Goal: Transaction & Acquisition: Purchase product/service

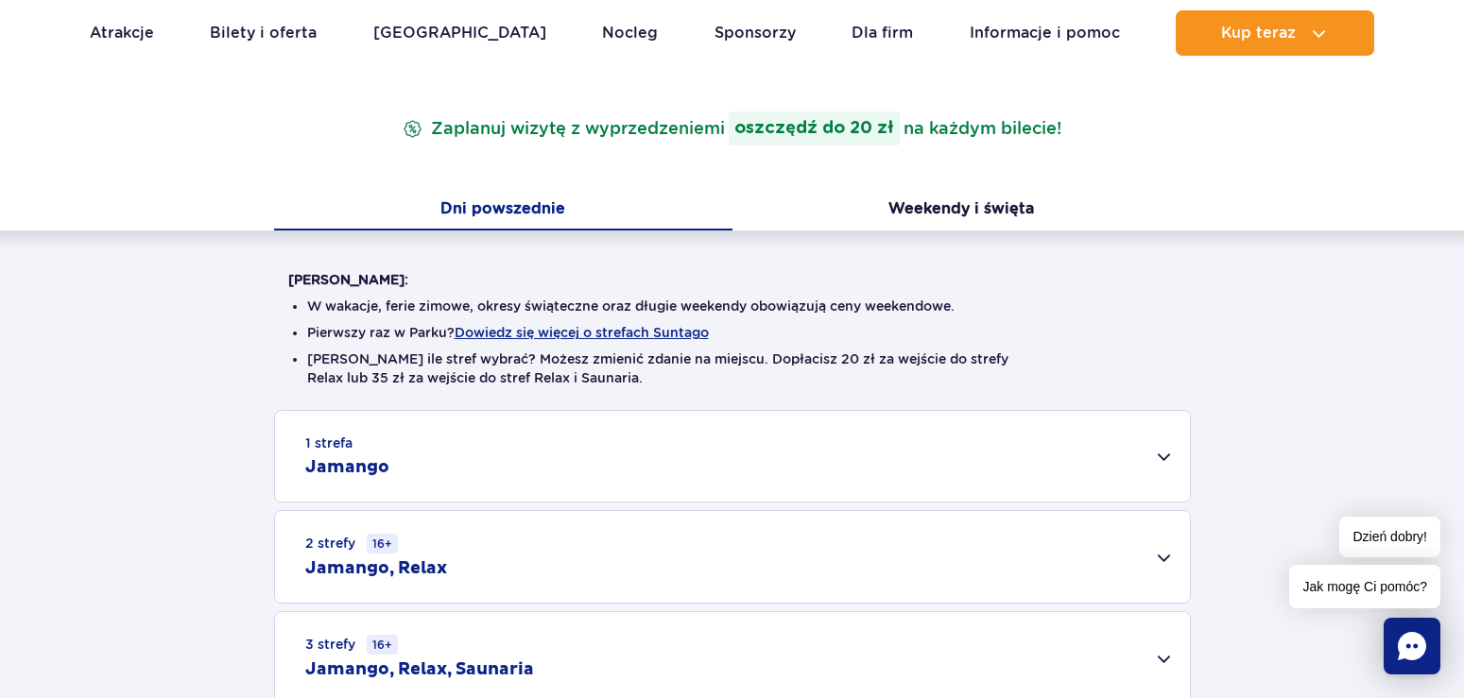
scroll to position [386, 0]
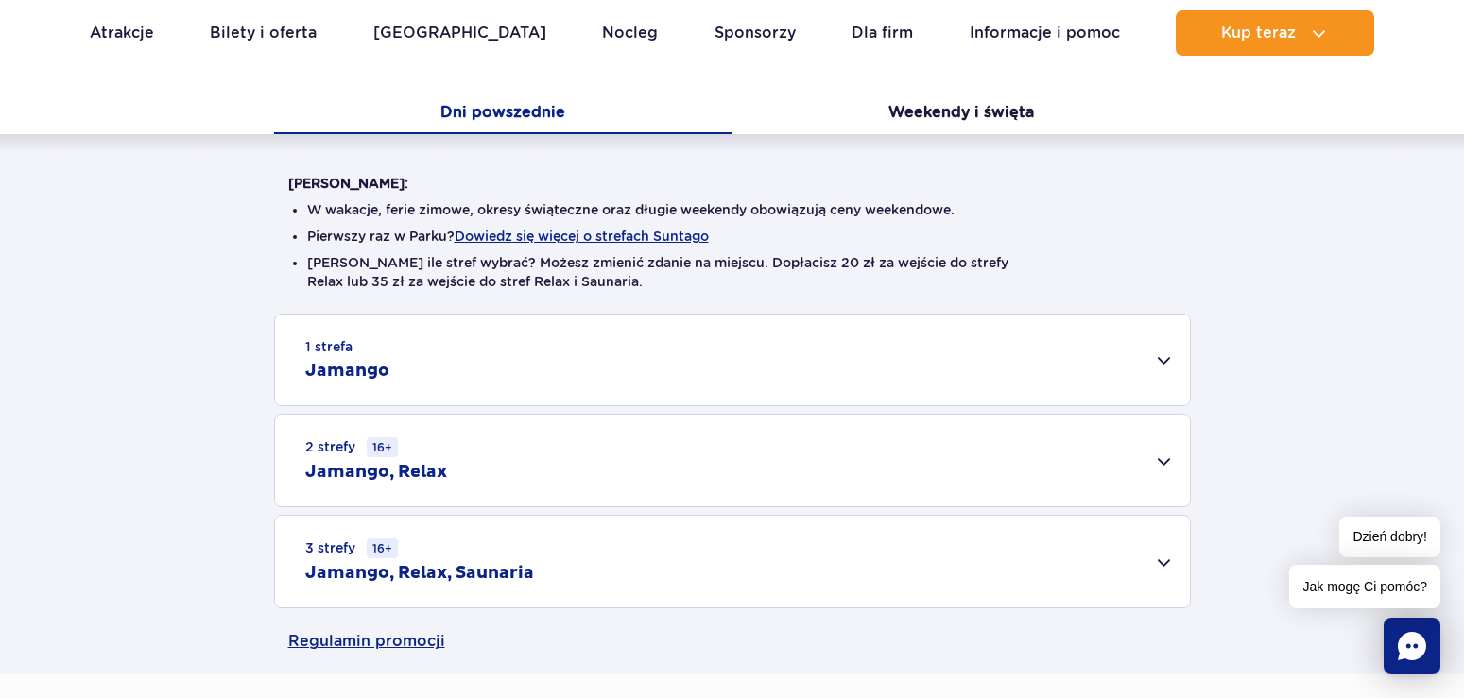
click at [1166, 360] on div "1 strefa Jamango" at bounding box center [732, 360] width 915 height 91
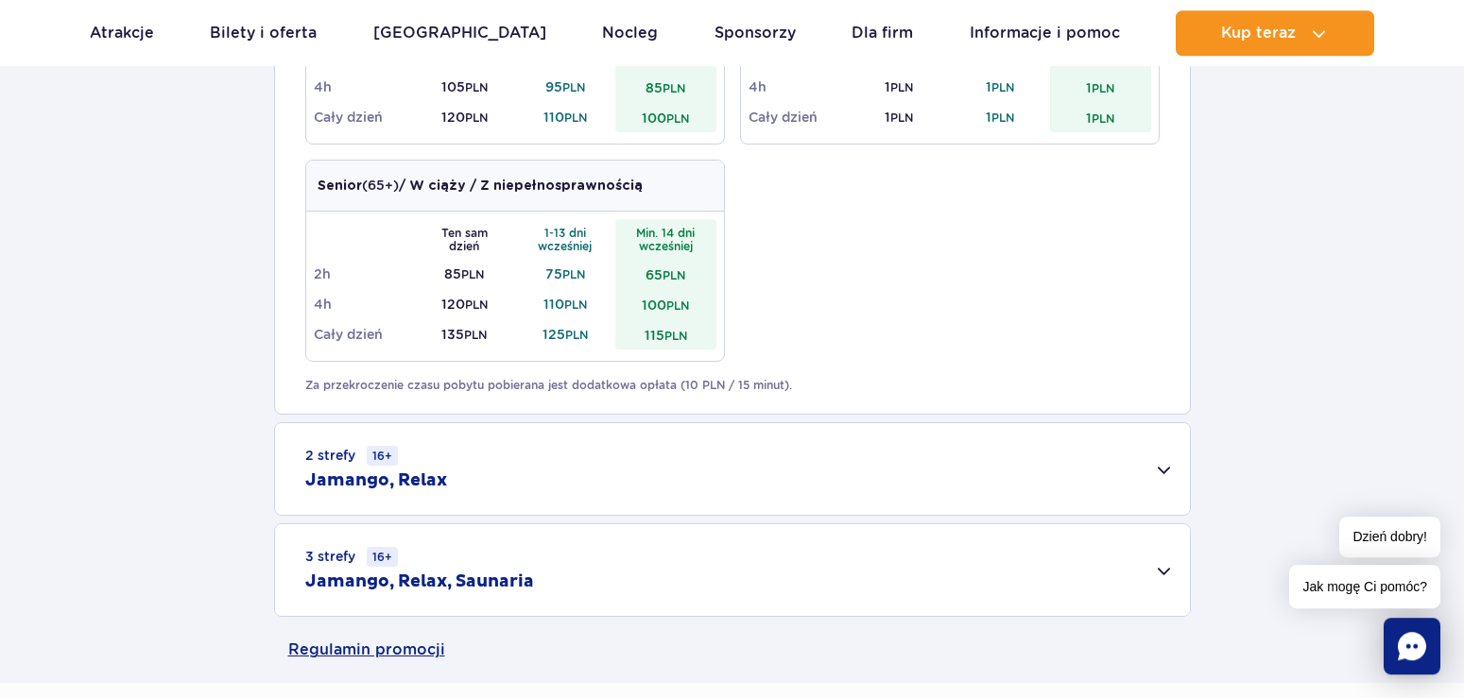
scroll to position [1253, 0]
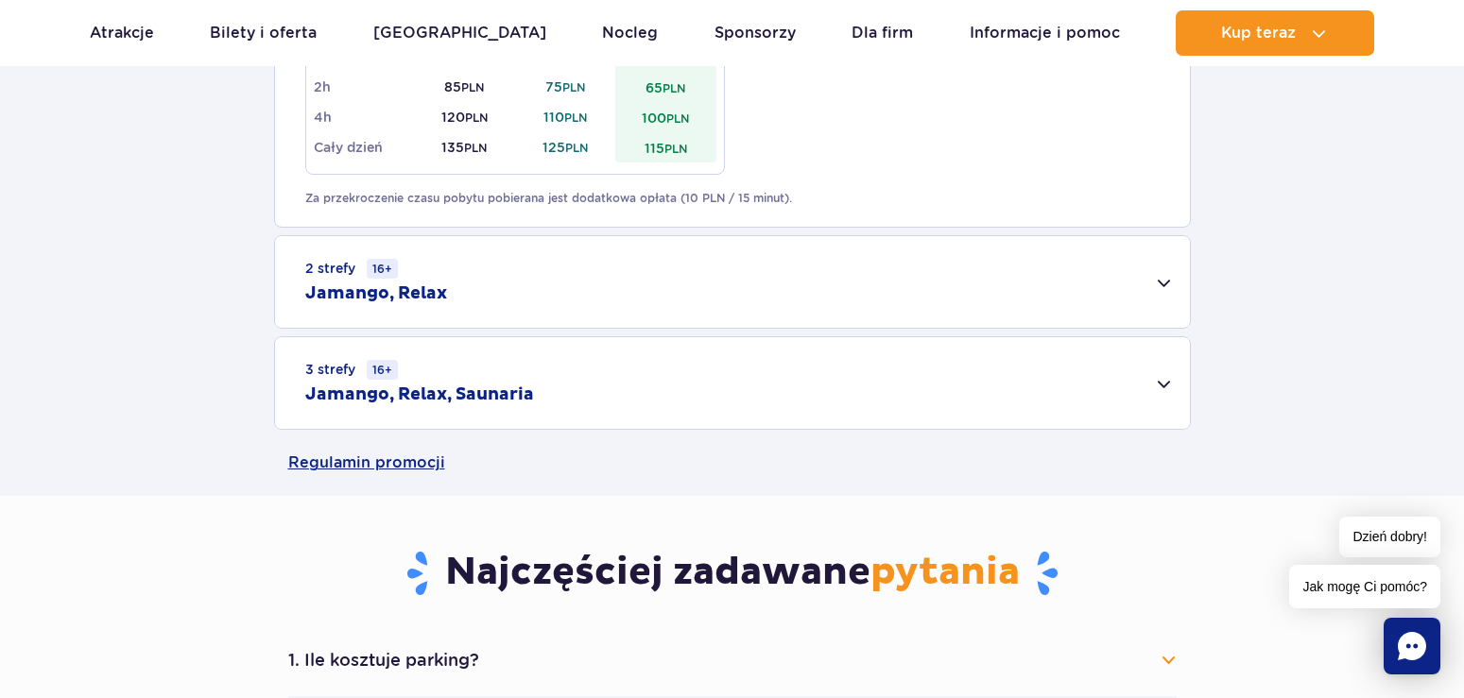
click at [1163, 284] on div "2 strefy 16+ Jamango, Relax" at bounding box center [732, 282] width 915 height 92
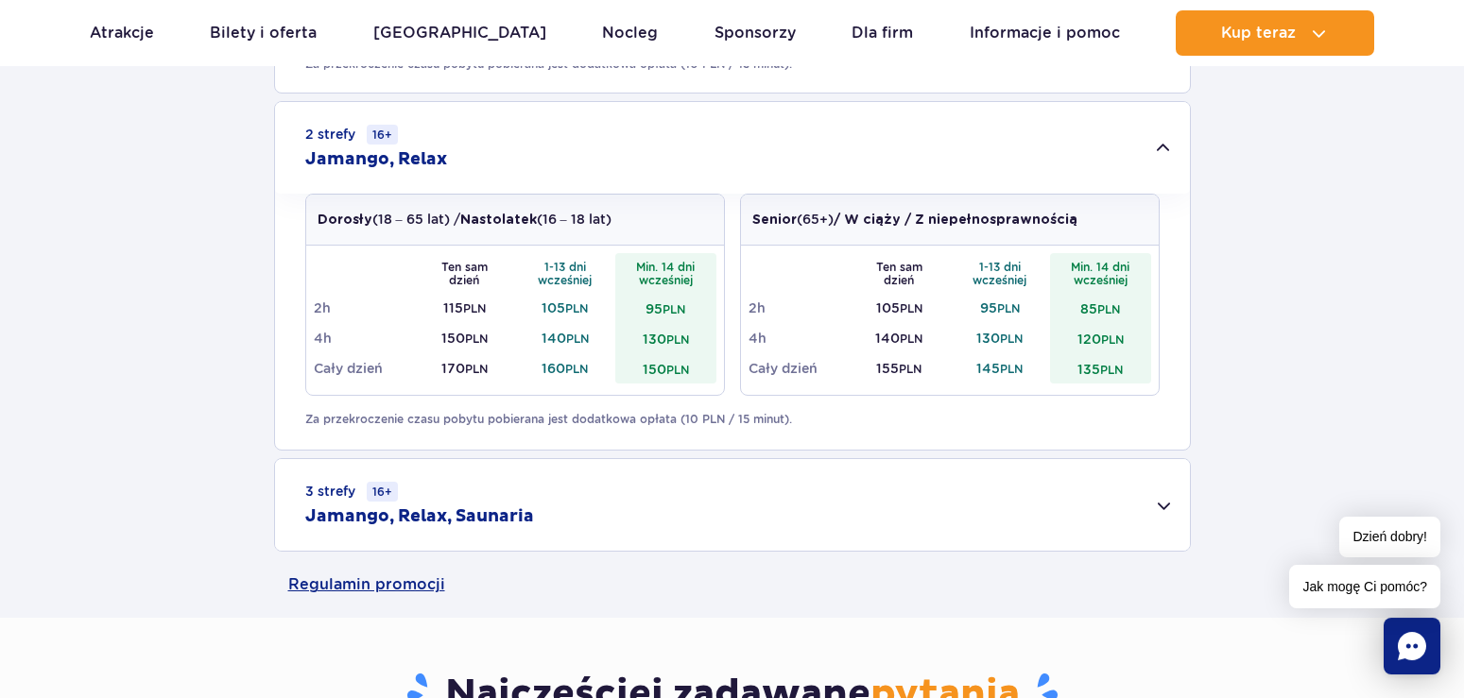
scroll to position [1446, 0]
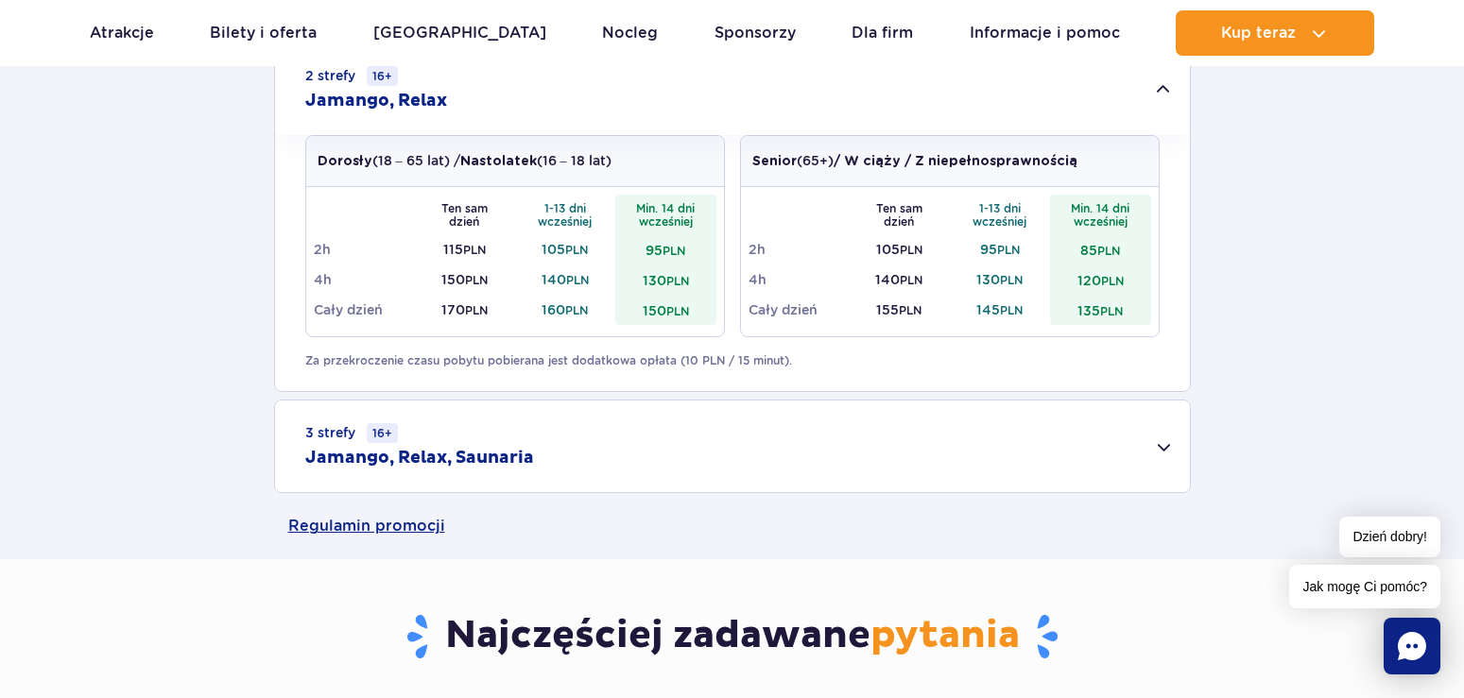
click at [1163, 442] on div "3 strefy 16+ Jamango, Relax, Saunaria" at bounding box center [732, 447] width 915 height 92
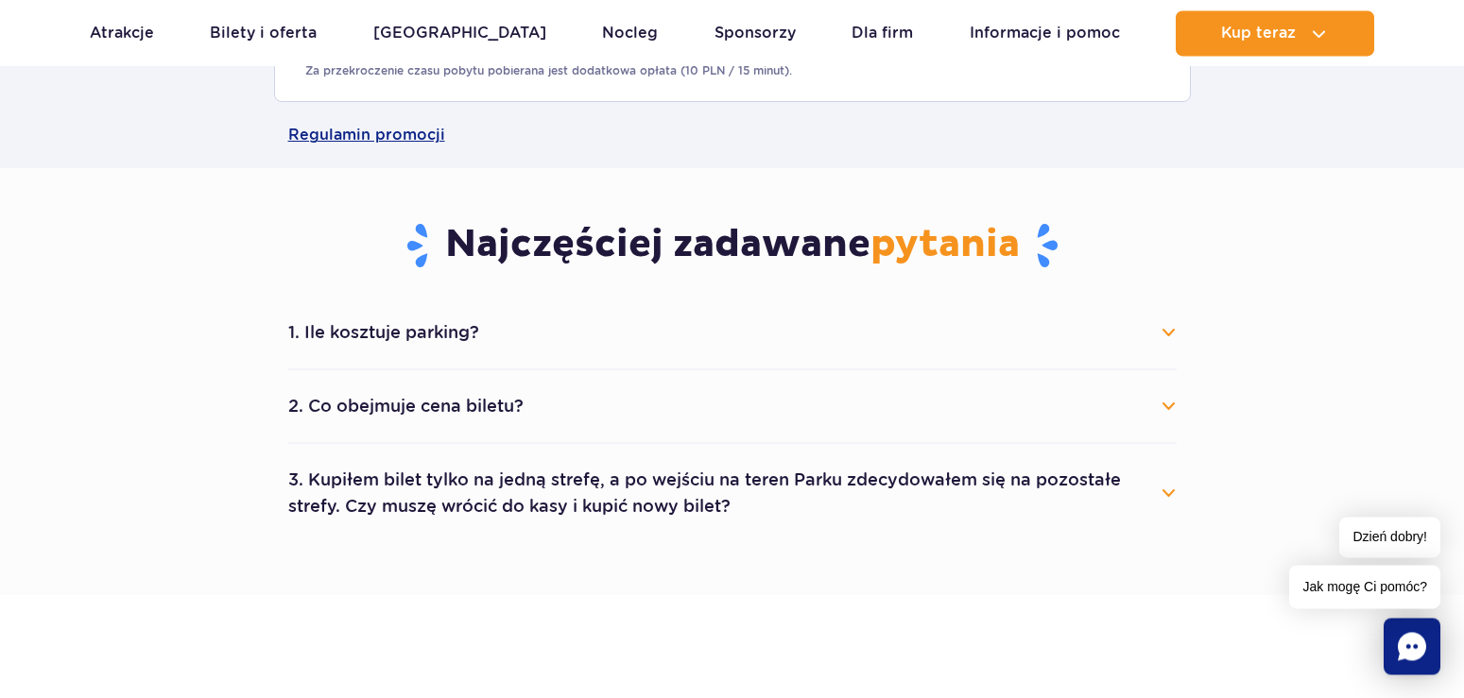
scroll to position [2120, 0]
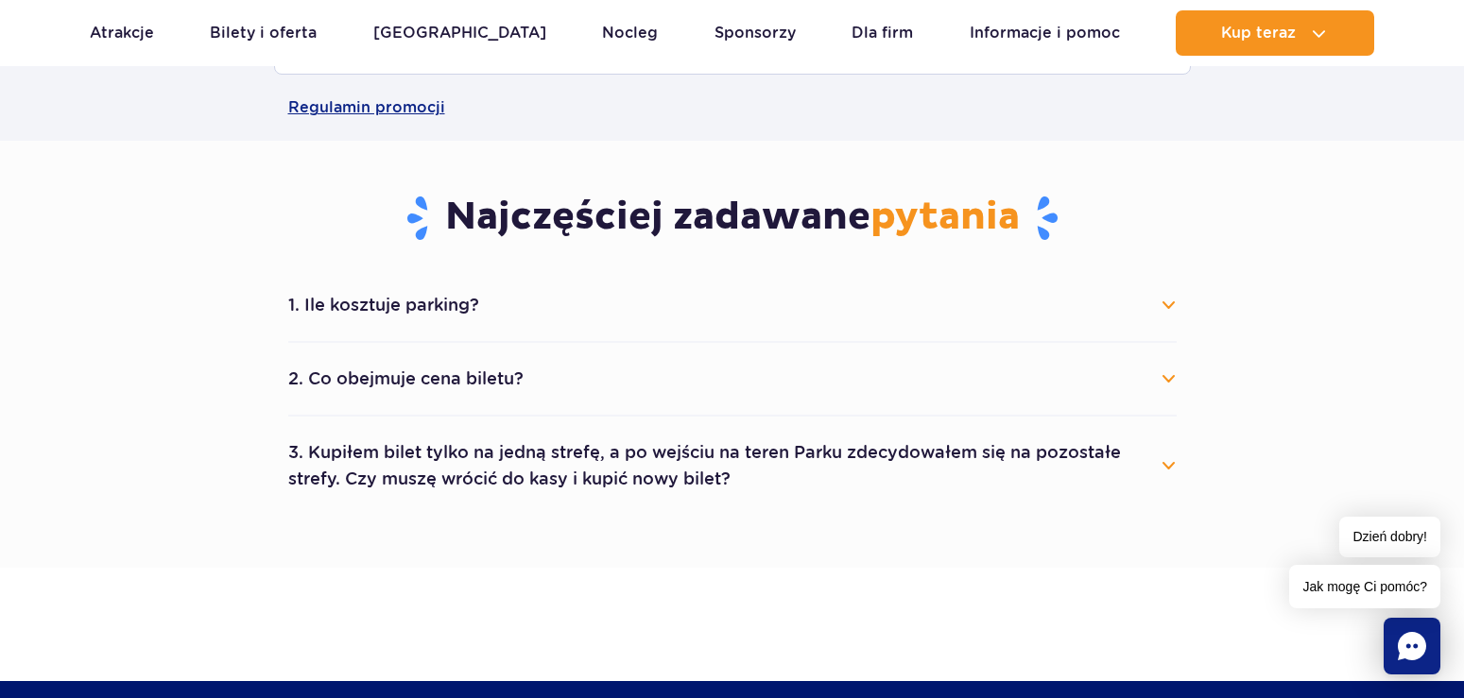
click at [1165, 306] on button "1. Ile kosztuje parking?" at bounding box center [732, 305] width 888 height 42
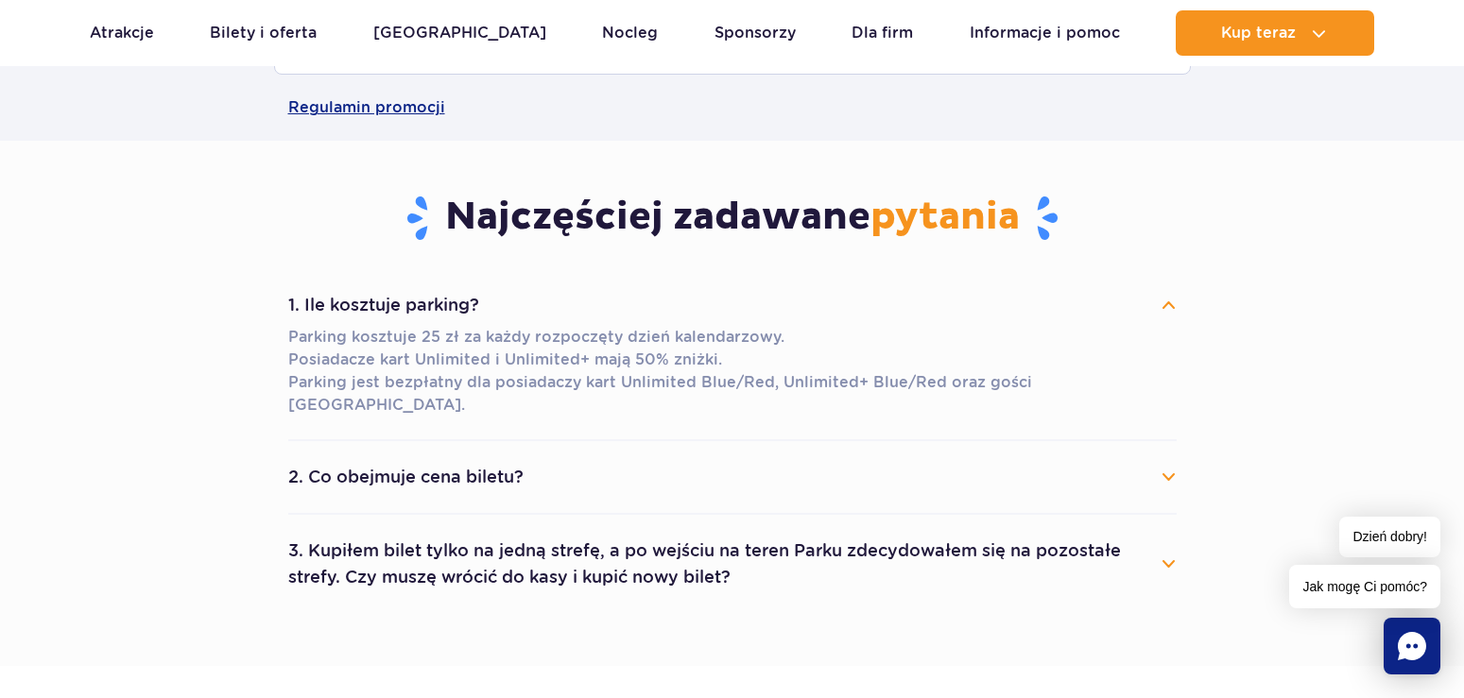
click at [1167, 456] on button "2. Co obejmuje cena biletu?" at bounding box center [732, 477] width 888 height 42
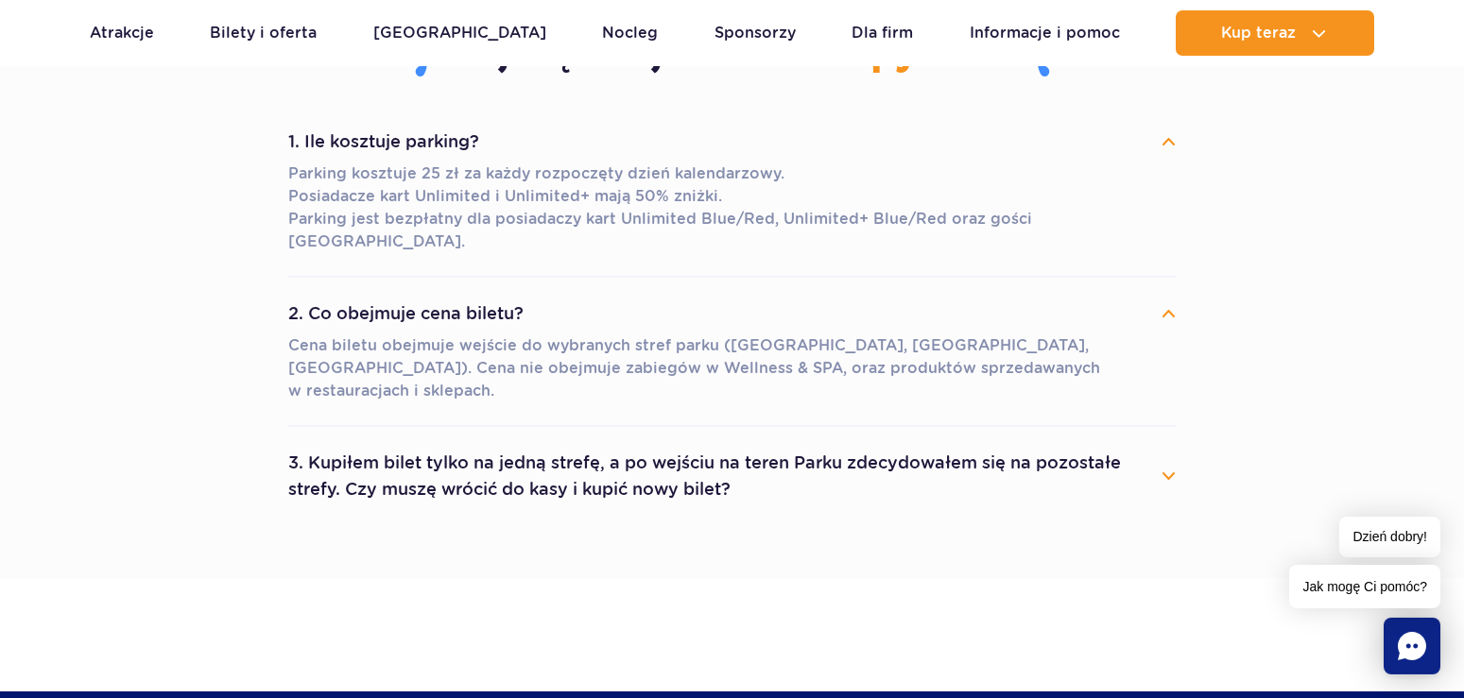
scroll to position [2313, 0]
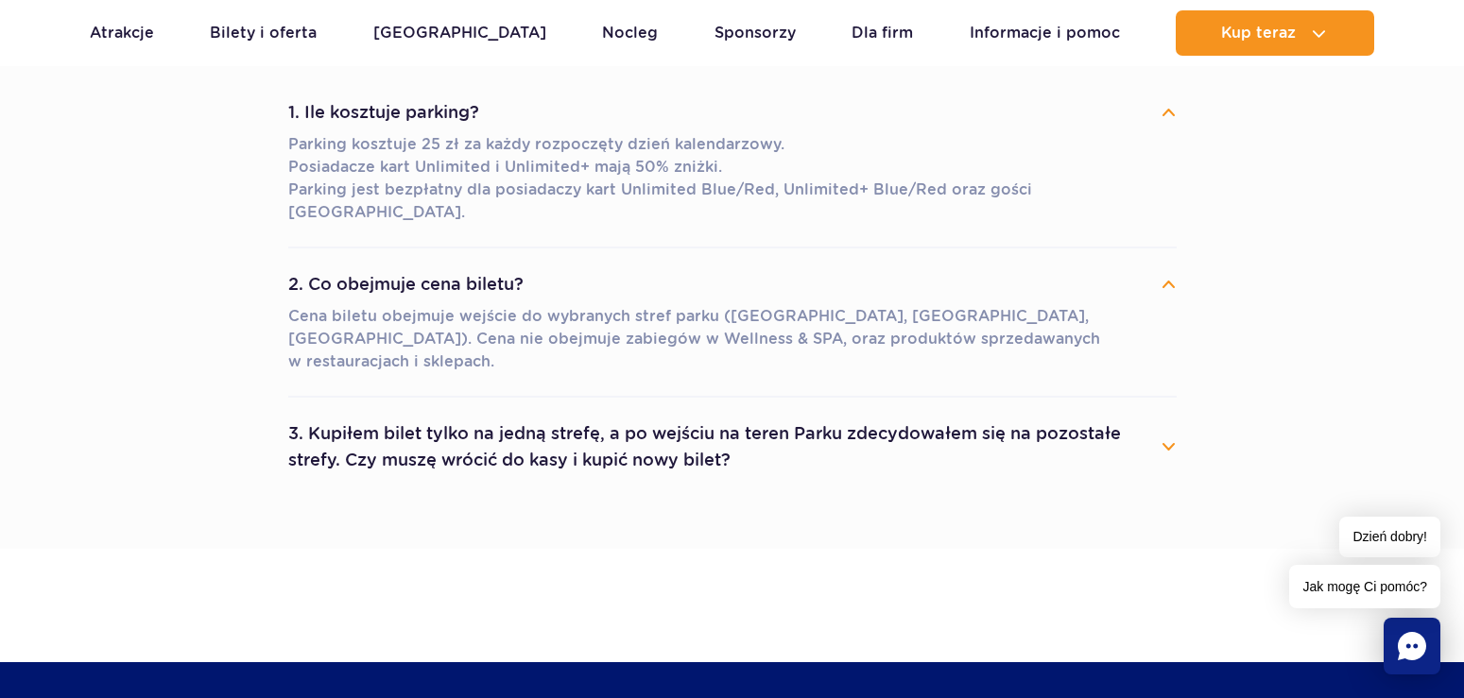
click at [1170, 413] on button "3. Kupiłem bilet tylko na jedną strefę, a po wejściu na teren Parku zdecydowałe…" at bounding box center [732, 447] width 888 height 68
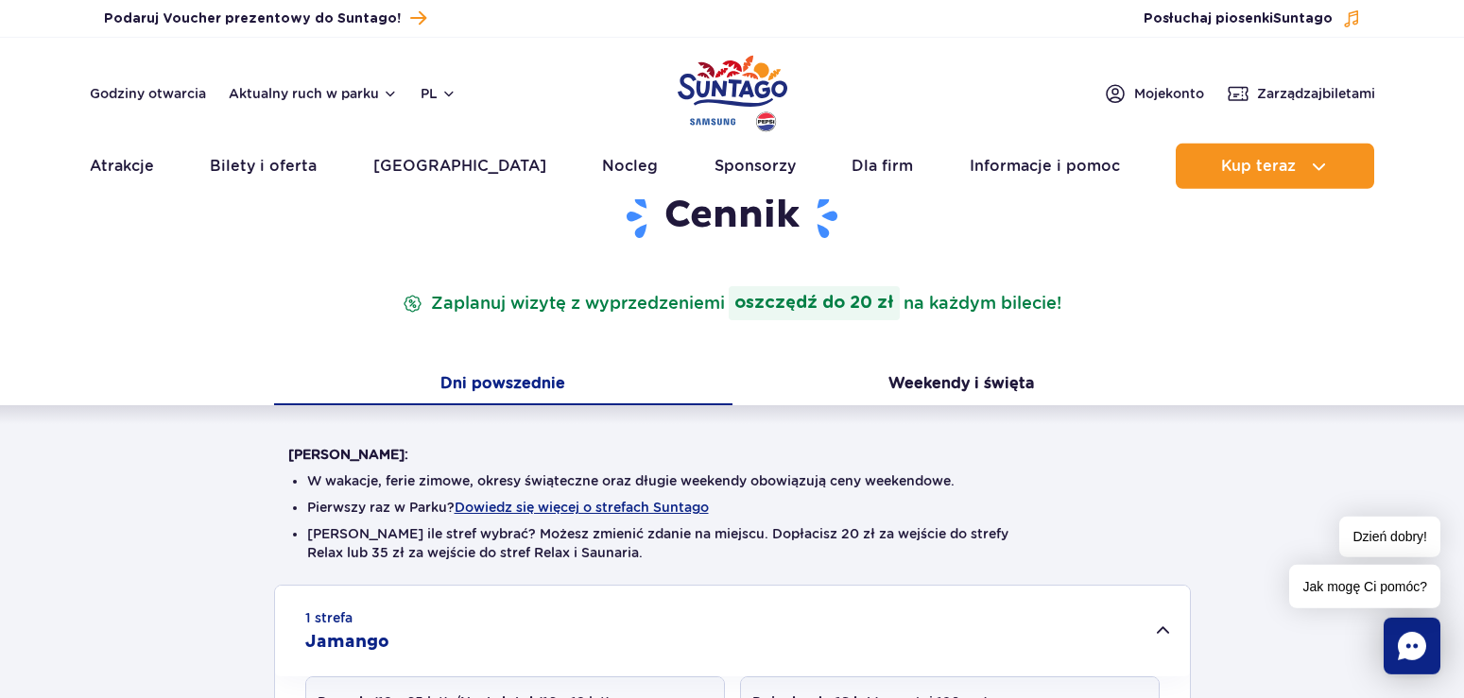
scroll to position [0, 0]
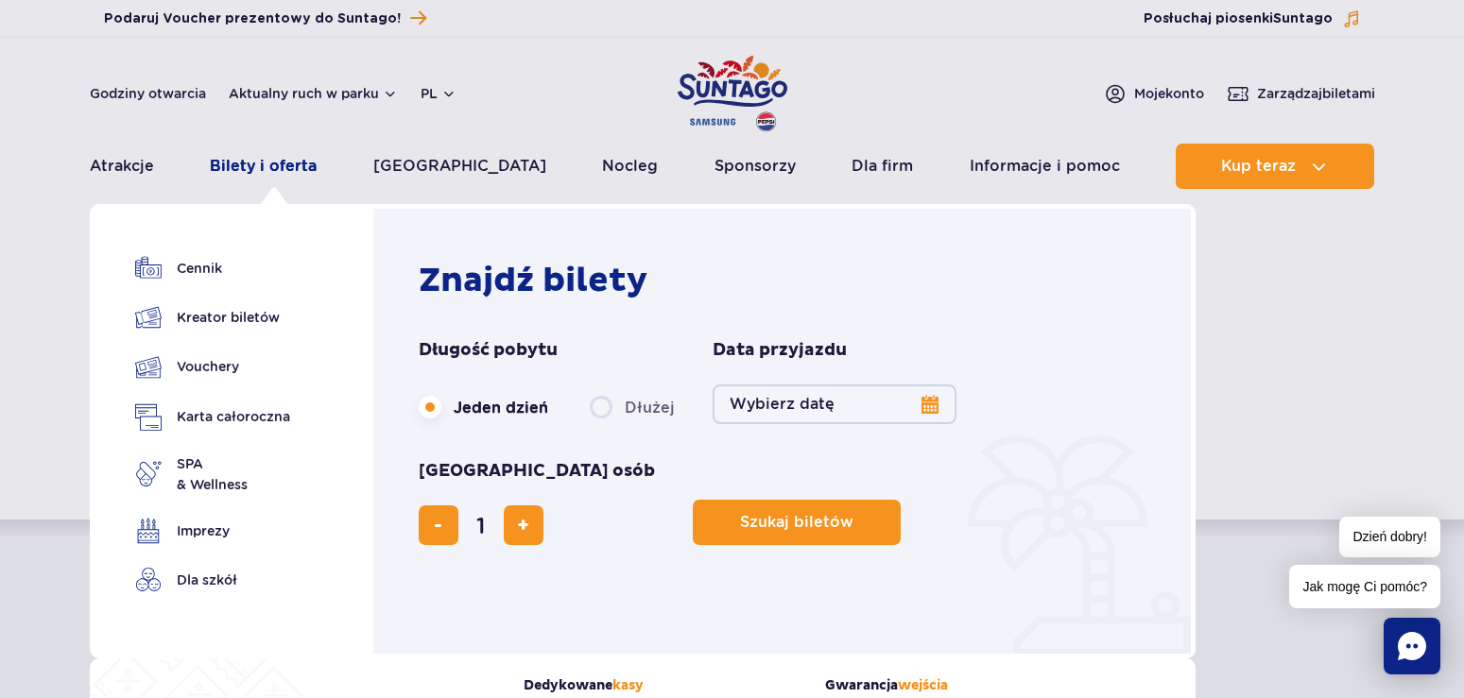
click at [259, 168] on link "Bilety i oferta" at bounding box center [263, 166] width 107 height 45
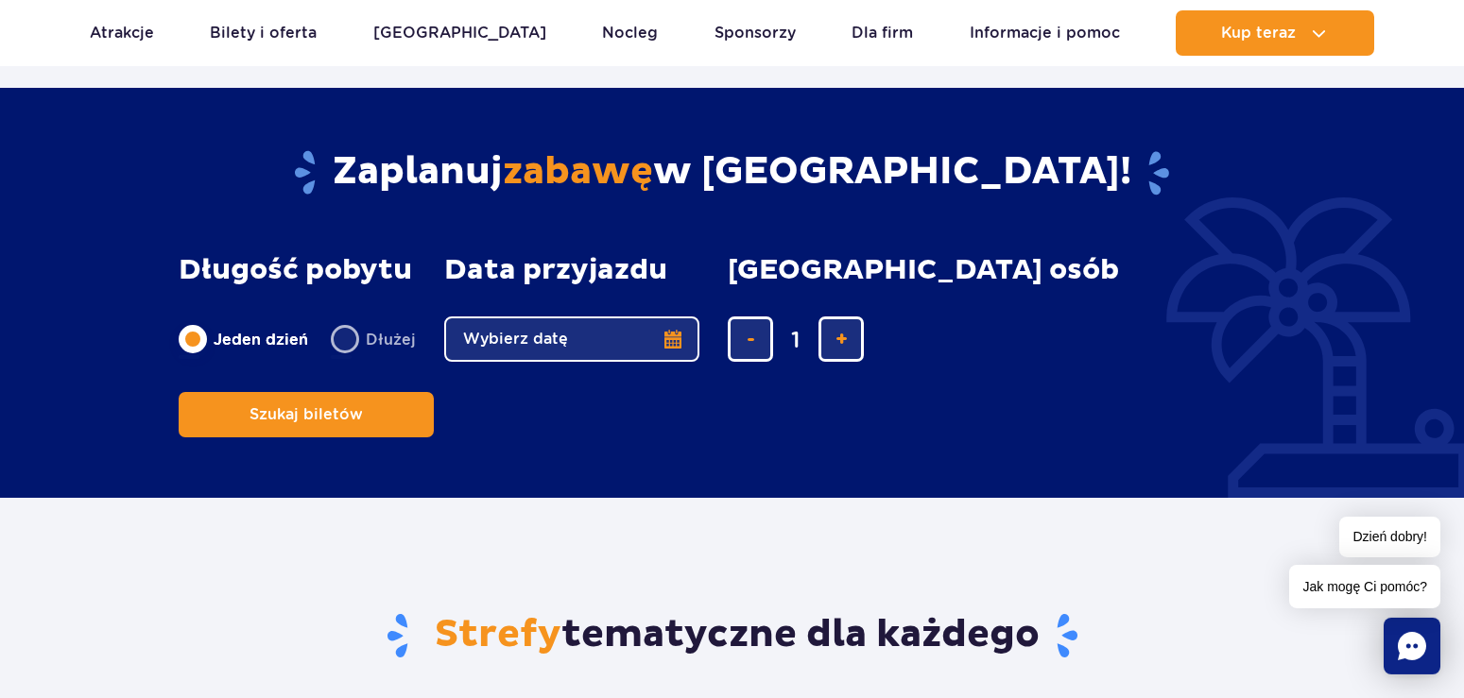
scroll to position [1253, 0]
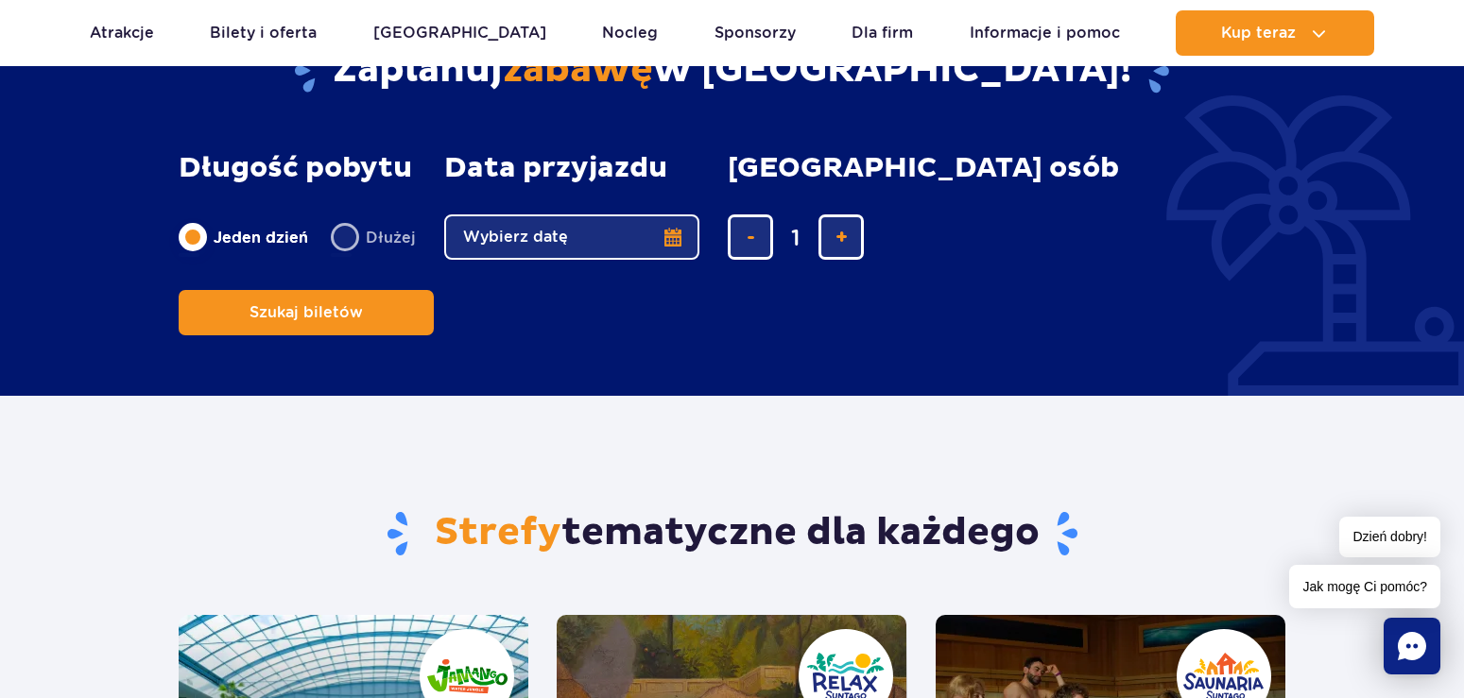
click at [672, 234] on button "Wybierz datę" at bounding box center [571, 237] width 255 height 45
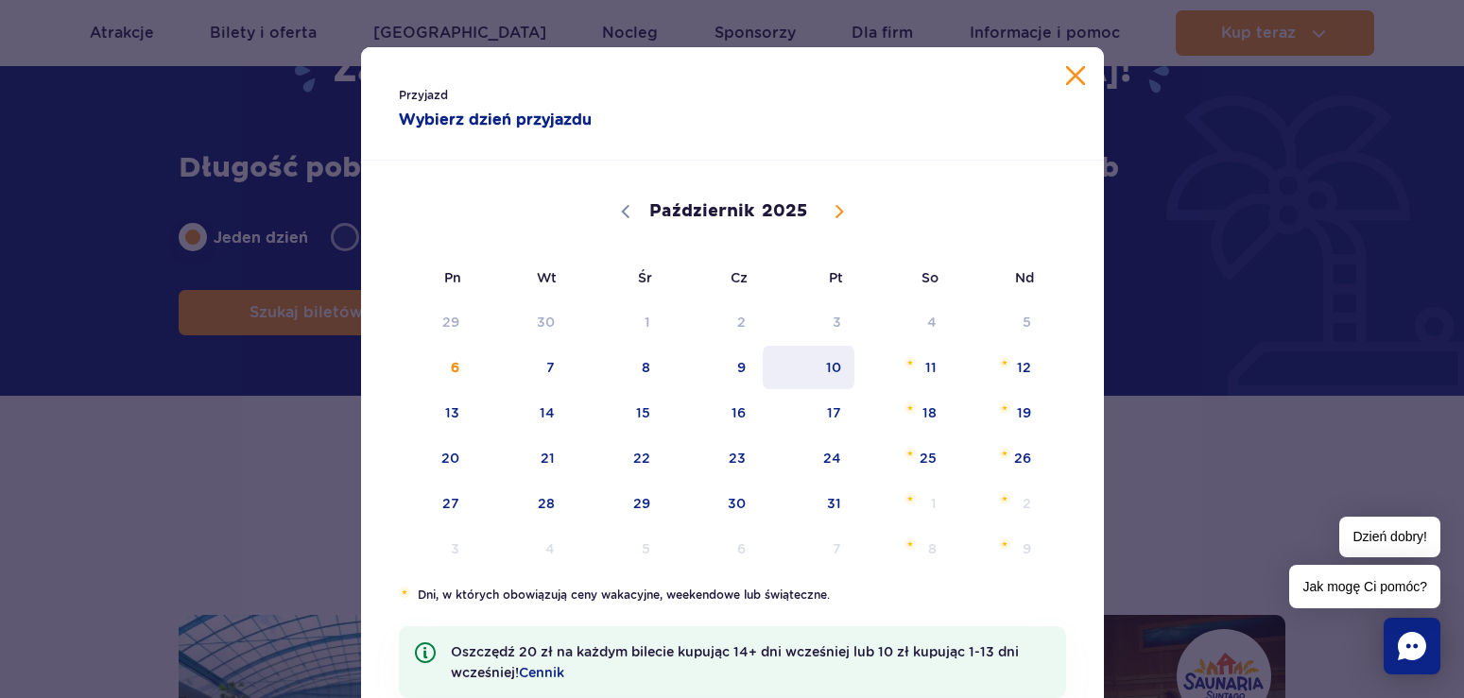
click at [827, 360] on span "10" at bounding box center [808, 367] width 95 height 43
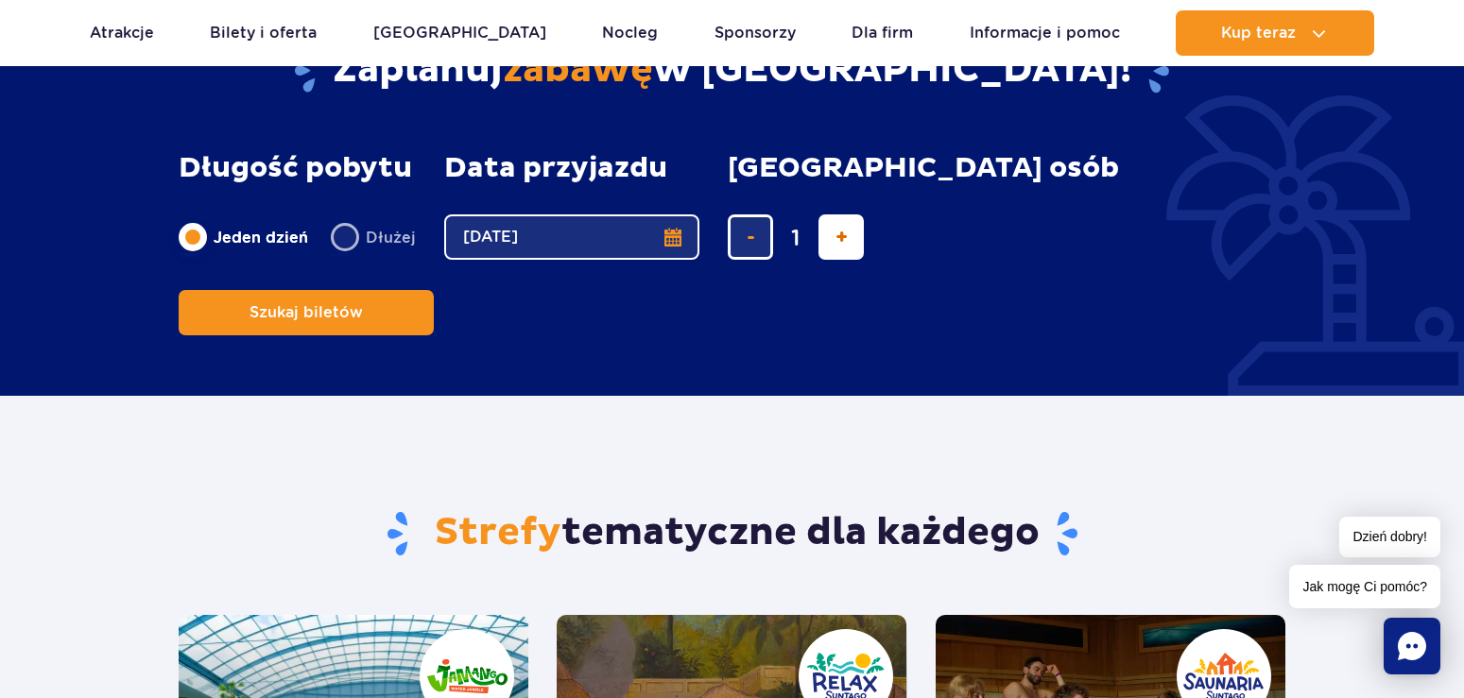
click at [835, 237] on span "dodaj bilet" at bounding box center [841, 237] width 12 height 0
type input "2"
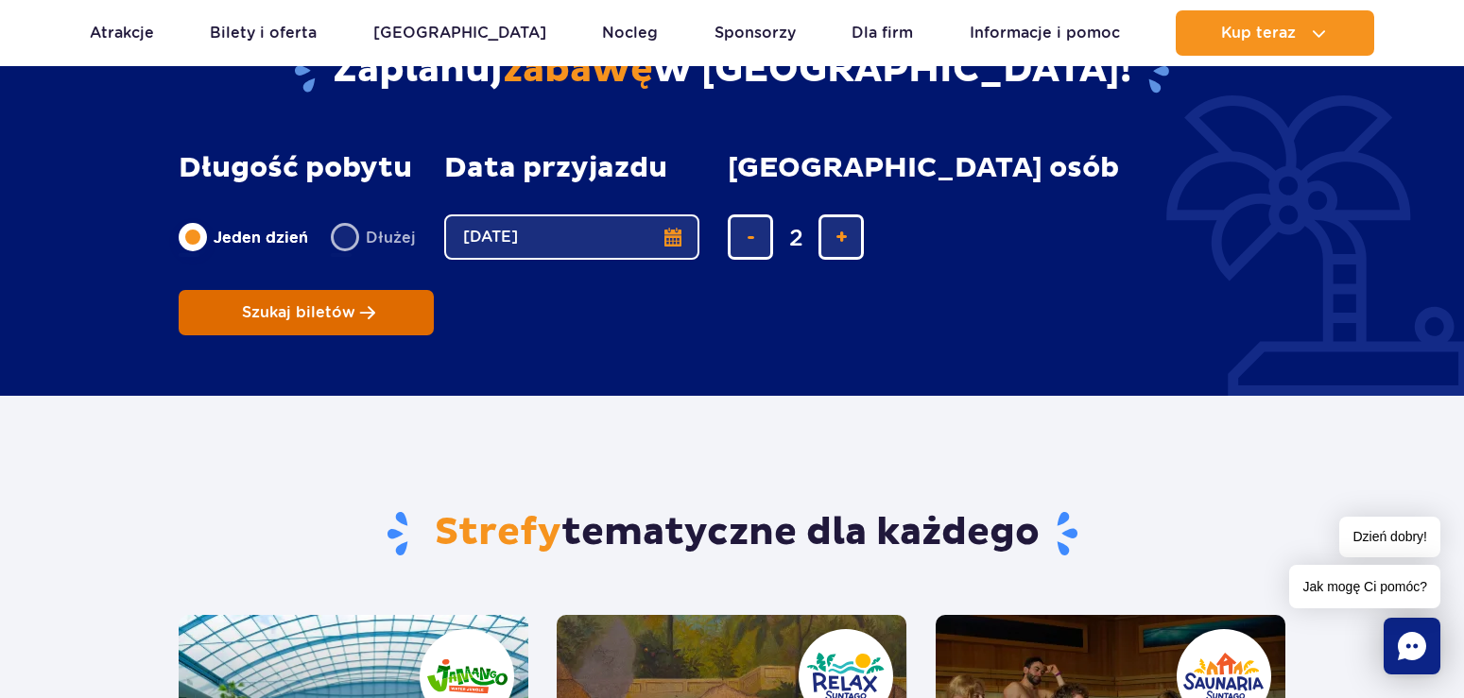
click at [355, 304] on span "Szukaj biletów" at bounding box center [298, 312] width 113 height 17
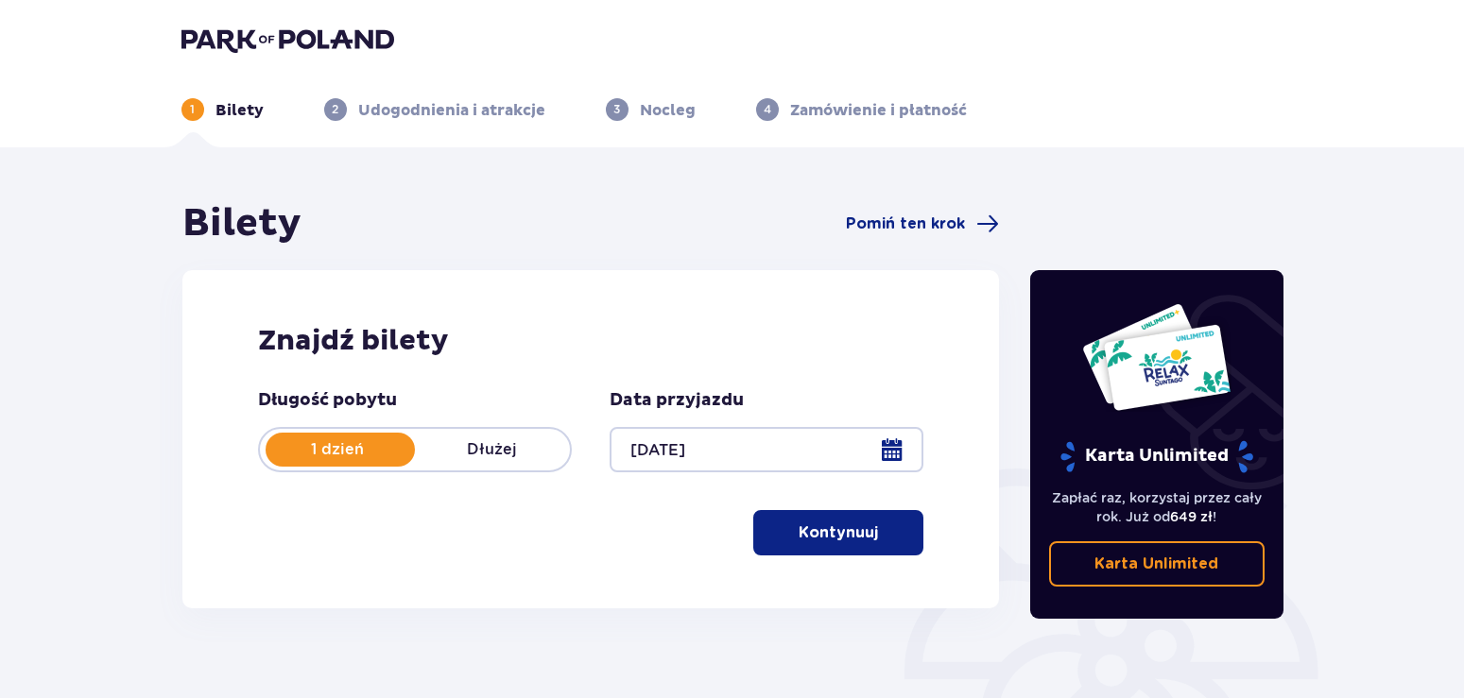
click at [801, 535] on p "Kontynuuj" at bounding box center [837, 533] width 79 height 21
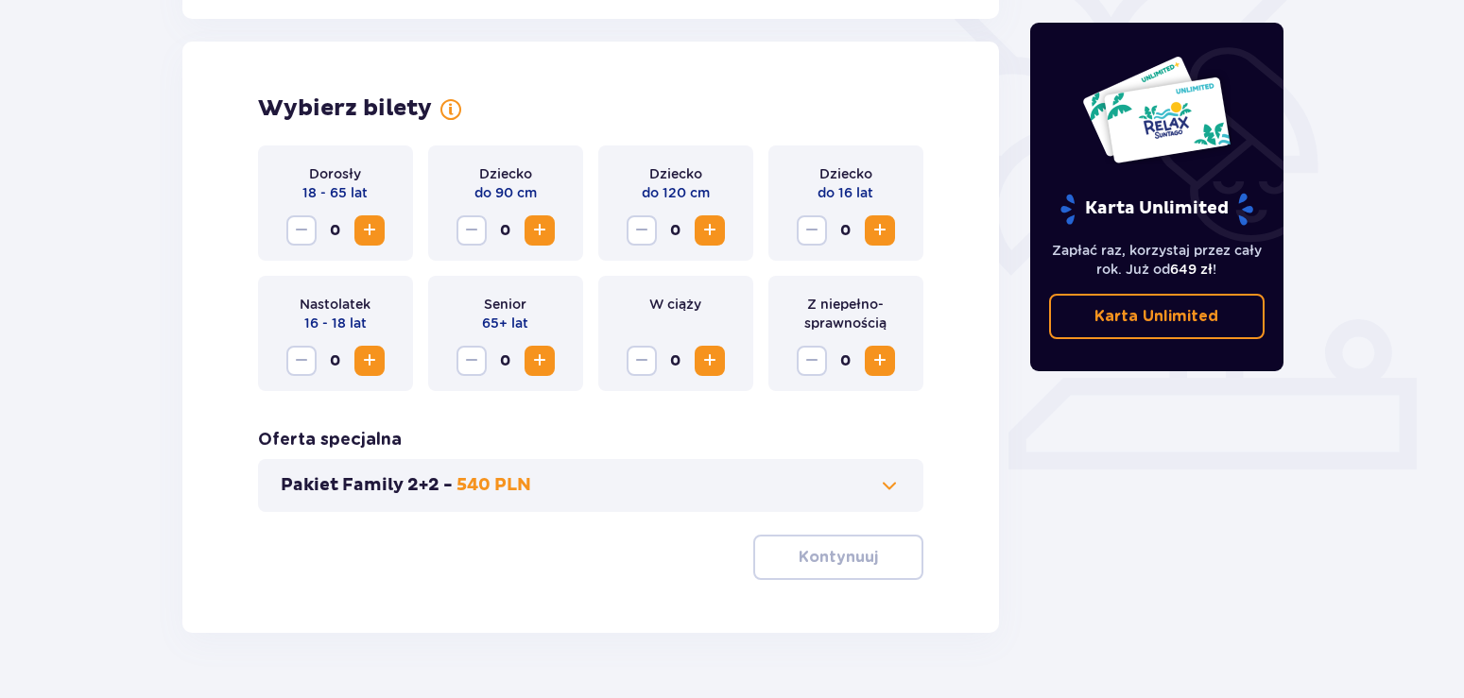
scroll to position [525, 0]
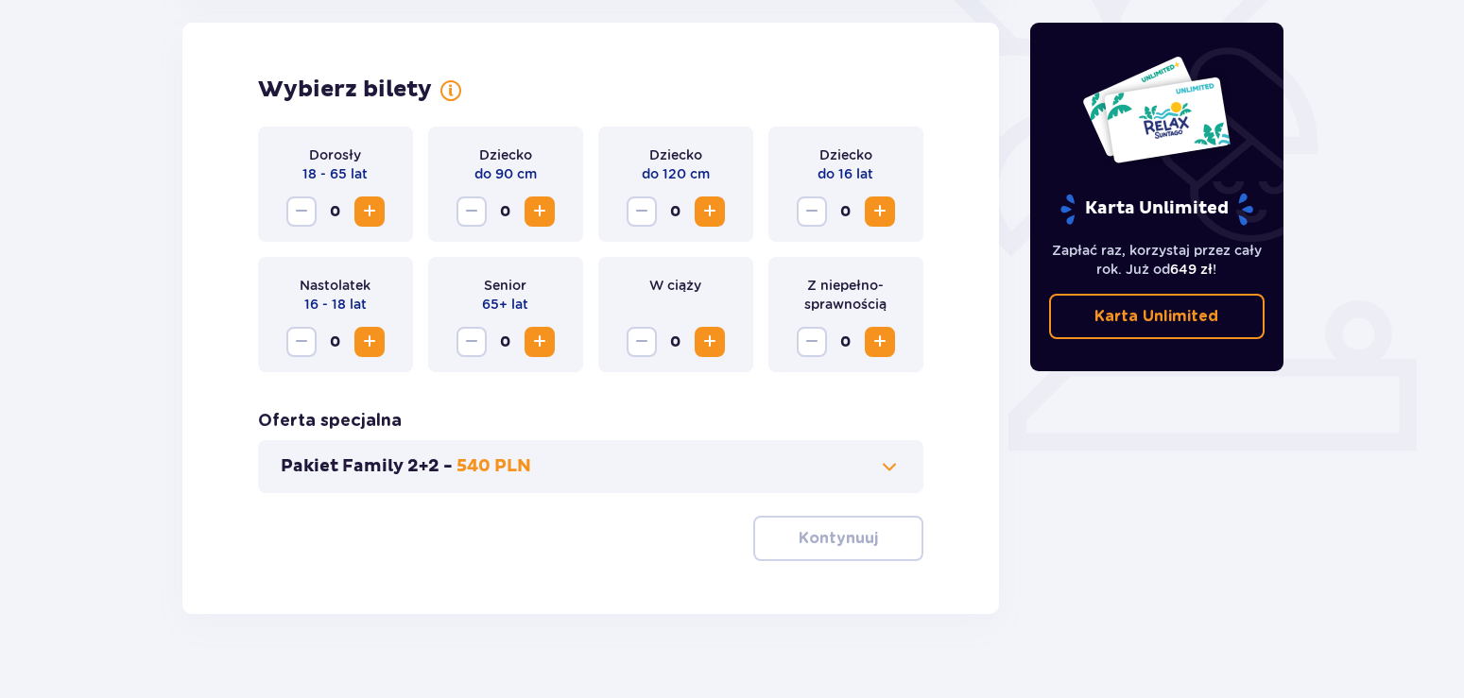
click at [374, 212] on span "Zwiększ" at bounding box center [369, 211] width 23 height 23
click at [803, 543] on p "Kontynuuj" at bounding box center [837, 538] width 79 height 21
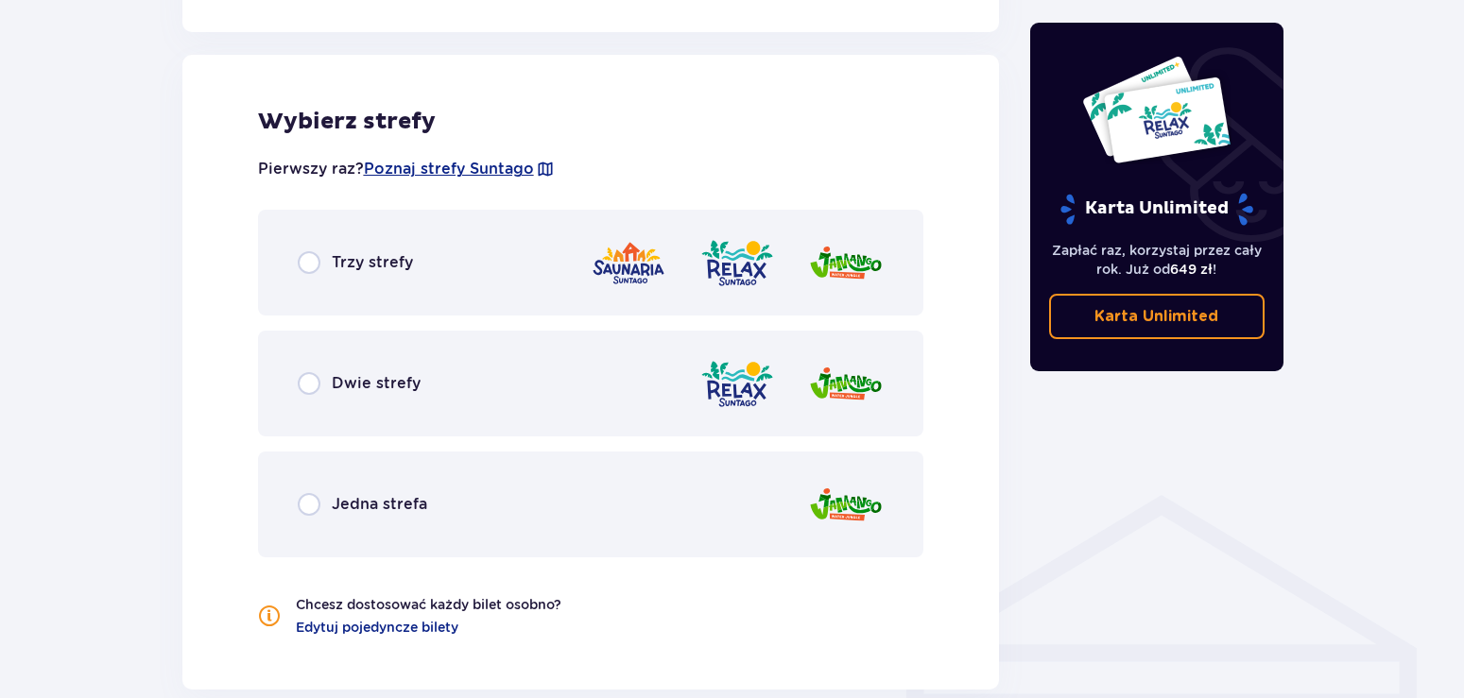
scroll to position [1049, 0]
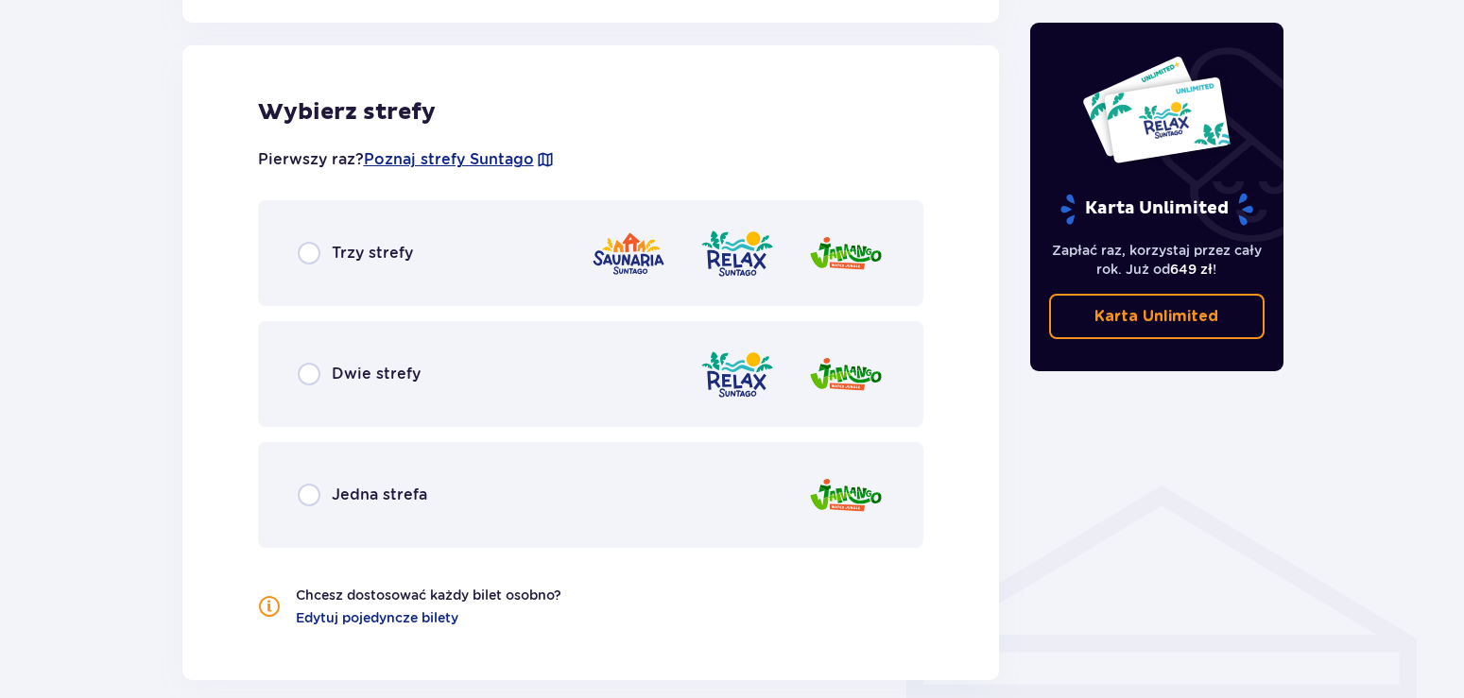
click at [314, 257] on input "radio" at bounding box center [309, 253] width 23 height 23
radio input "true"
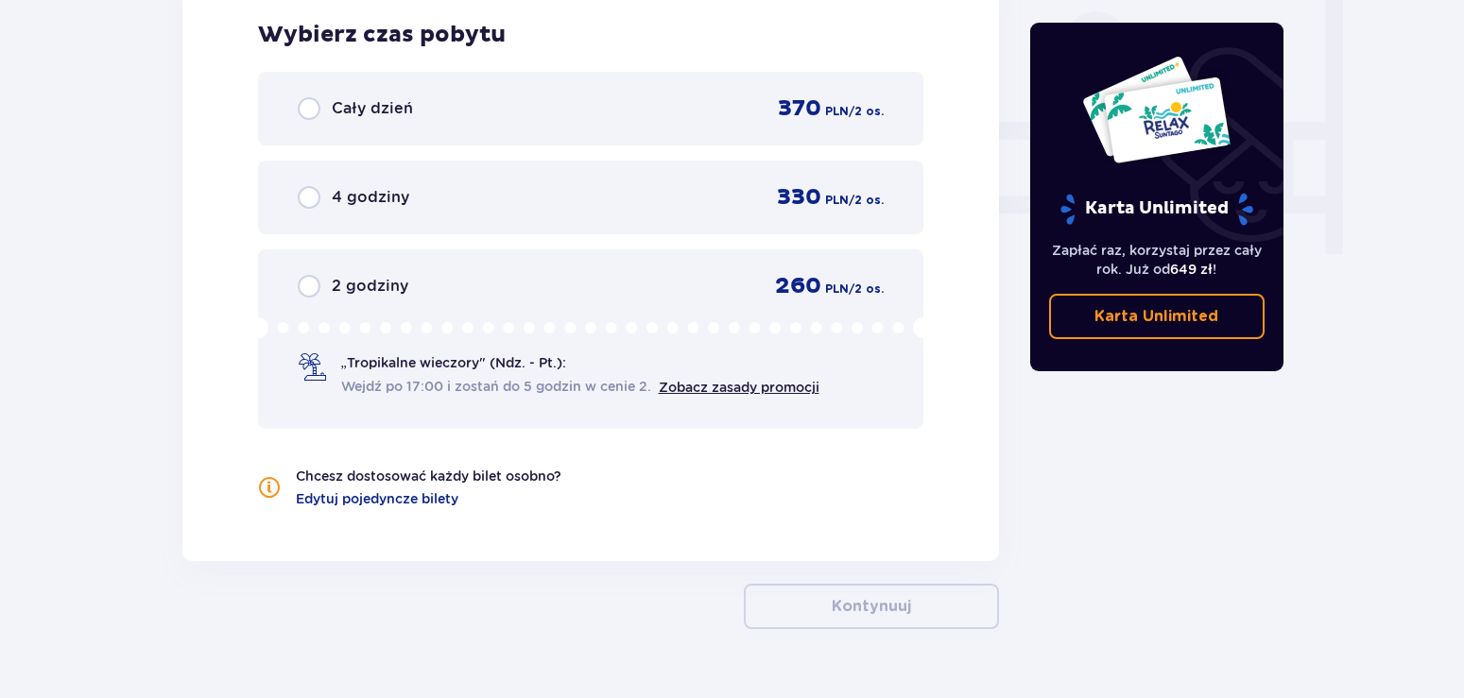
scroll to position [1828, 0]
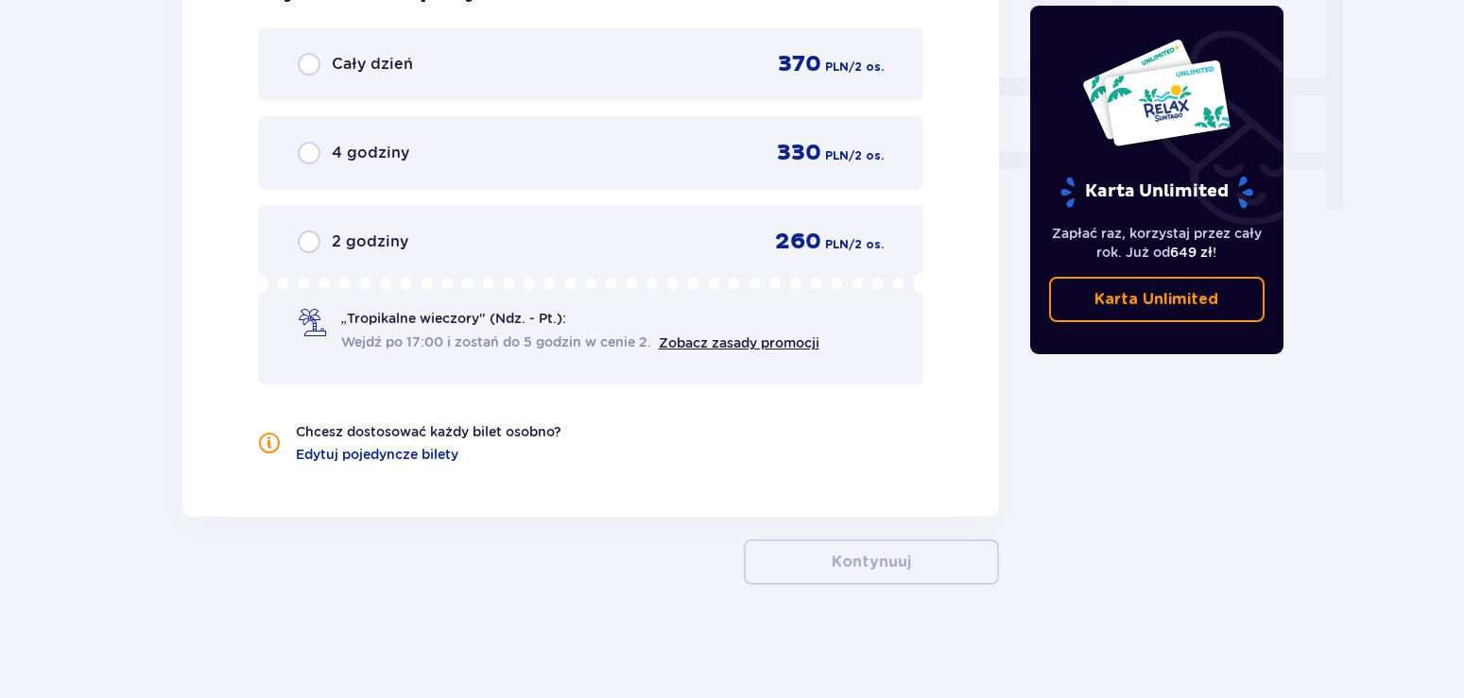
click at [315, 63] on input "radio" at bounding box center [309, 64] width 23 height 23
radio input "true"
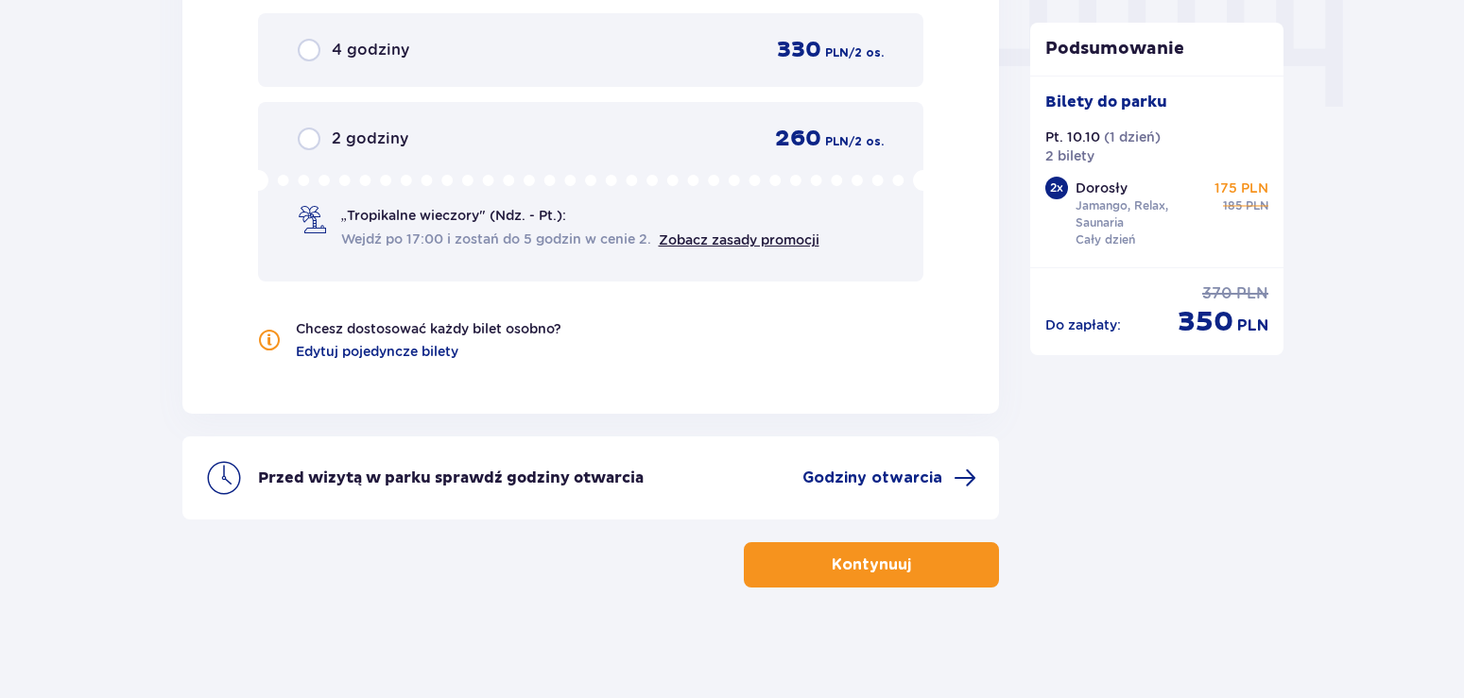
scroll to position [1934, 0]
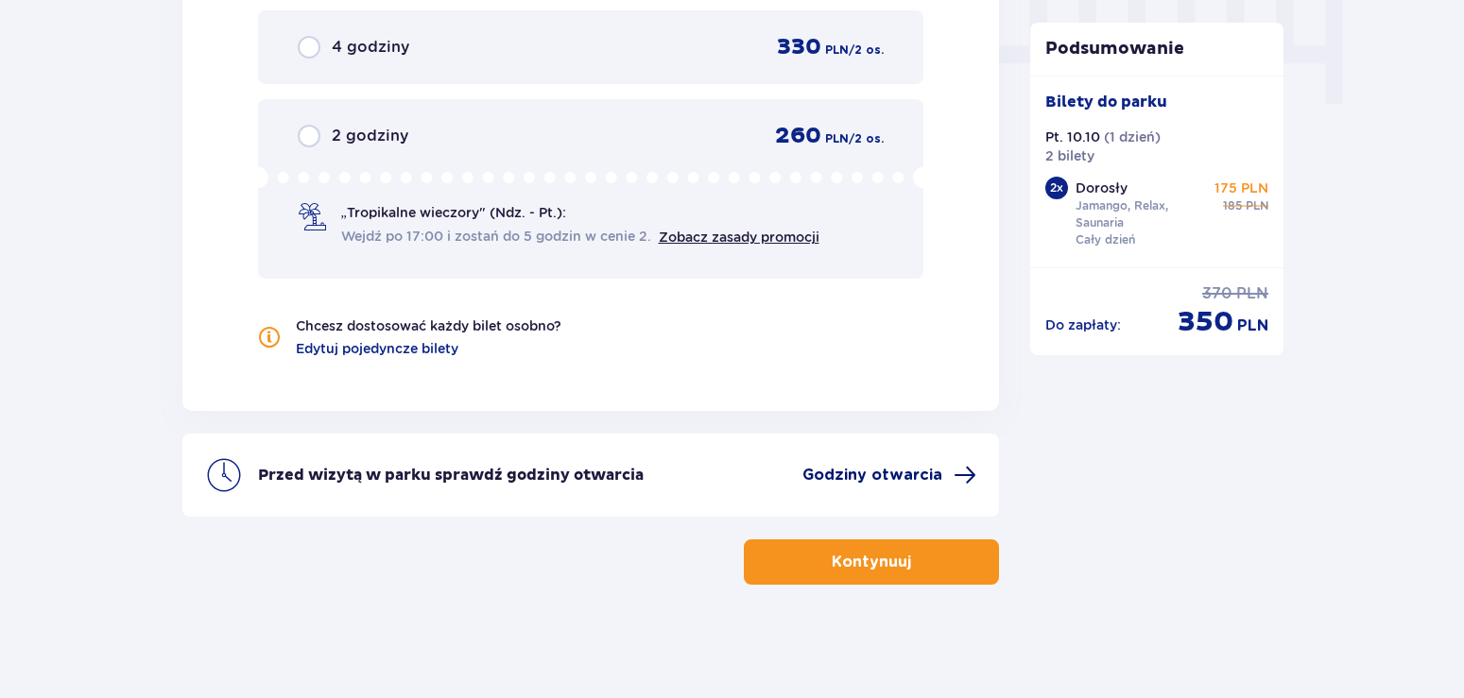
click at [823, 473] on span "Godziny otwarcia" at bounding box center [872, 475] width 140 height 21
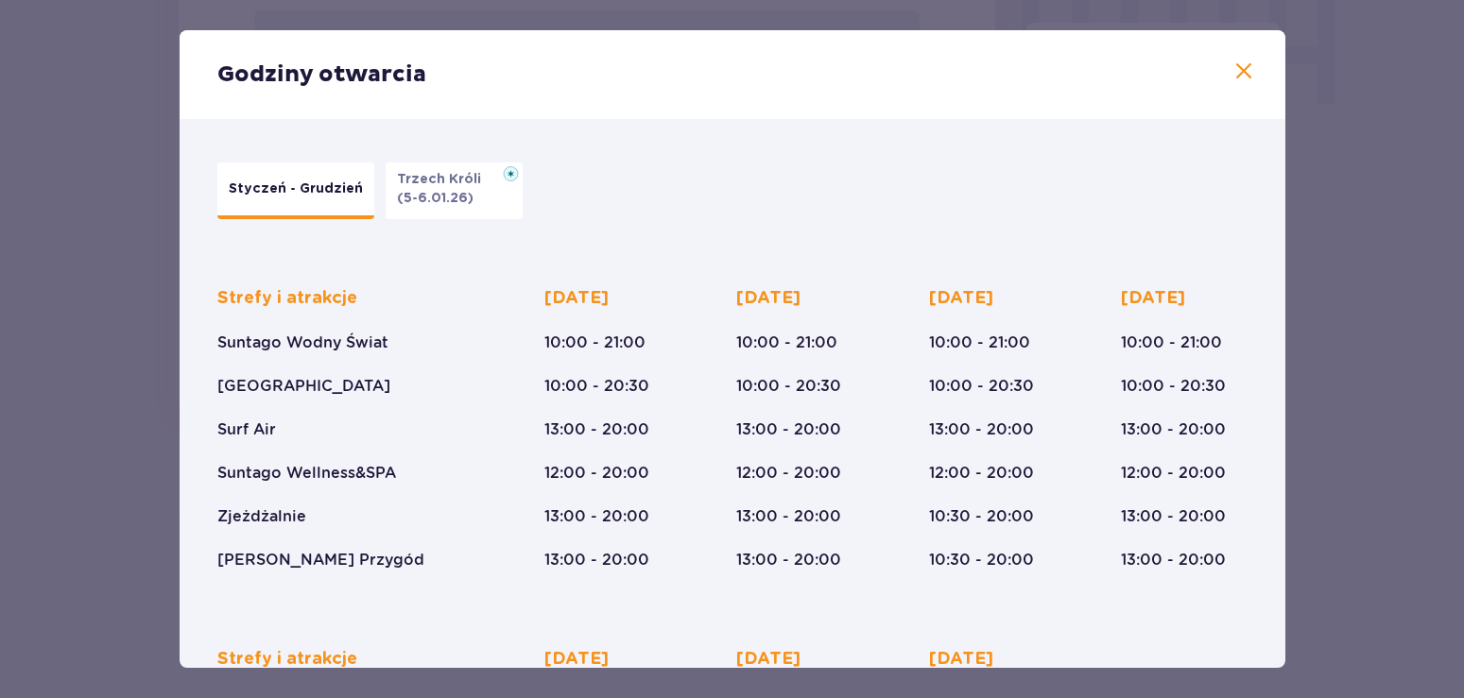
click at [1247, 72] on span at bounding box center [1243, 71] width 23 height 23
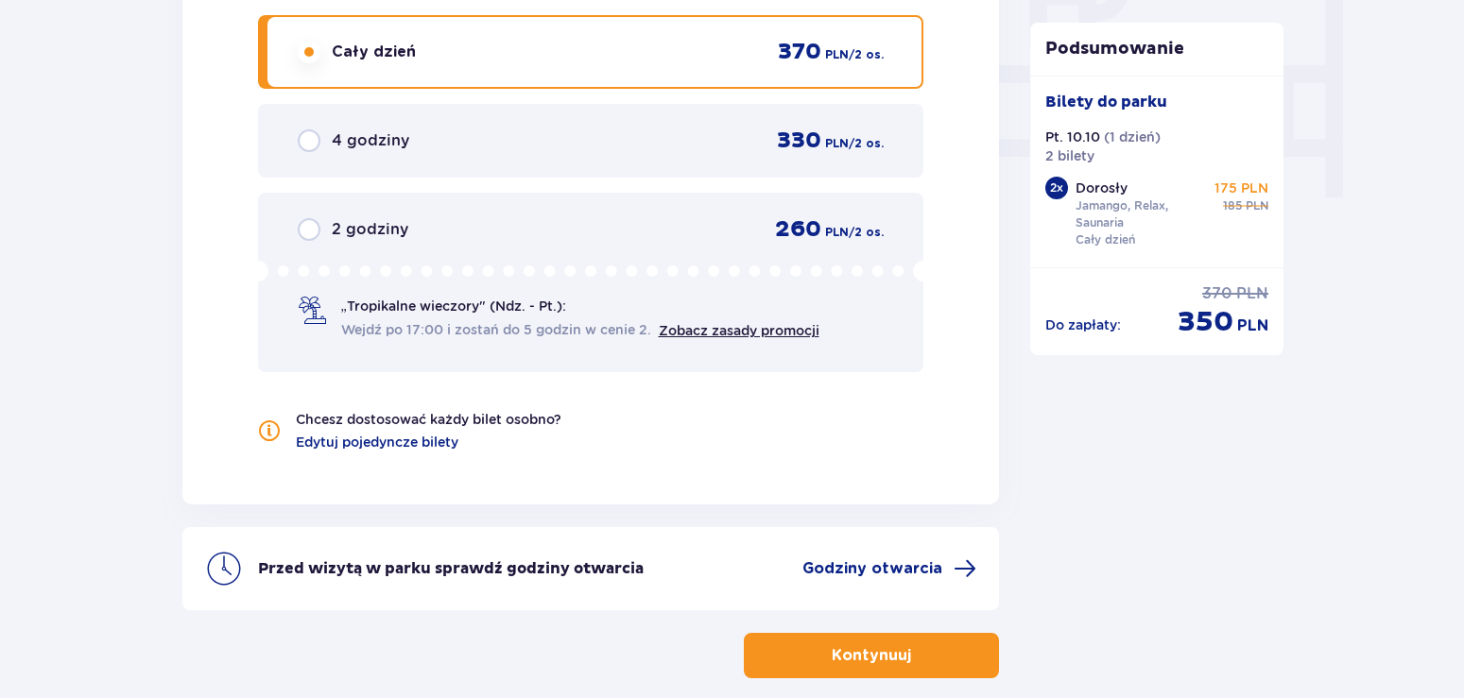
scroll to position [1934, 0]
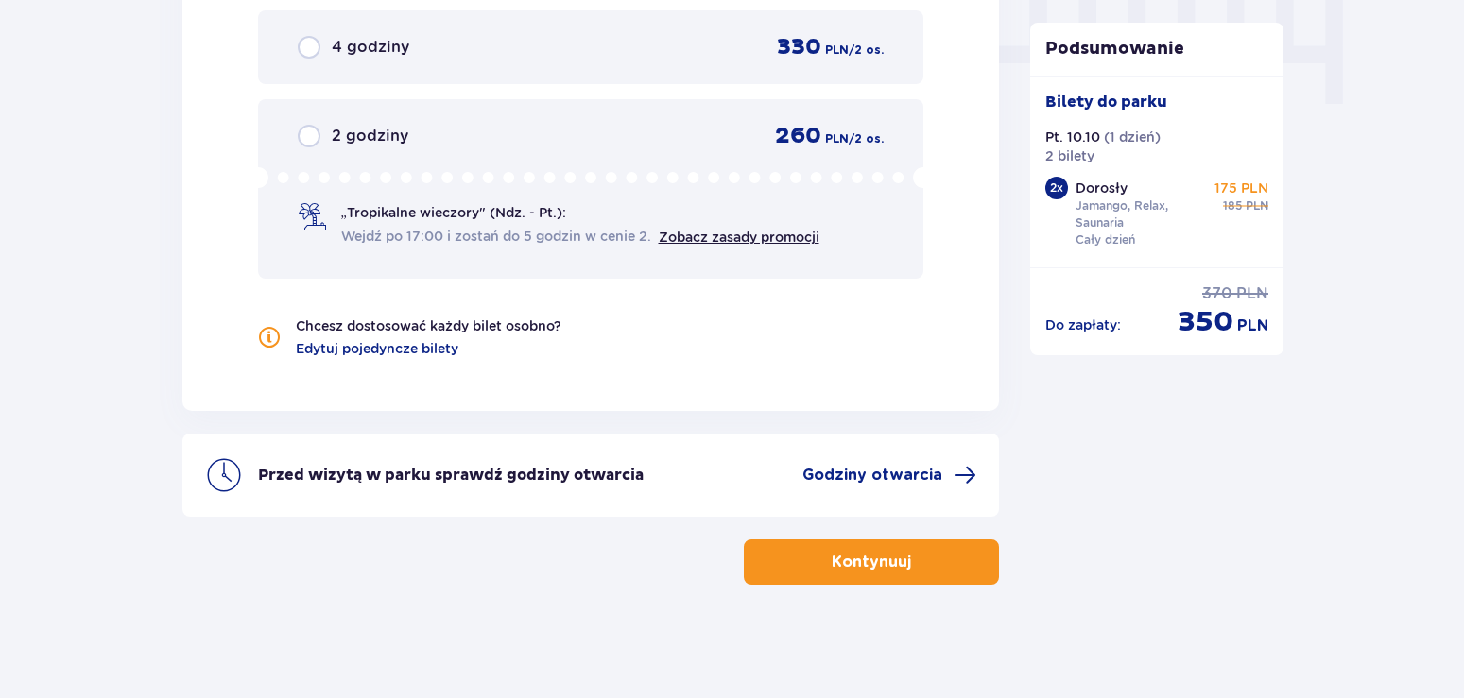
click at [877, 565] on p "Kontynuuj" at bounding box center [871, 562] width 79 height 21
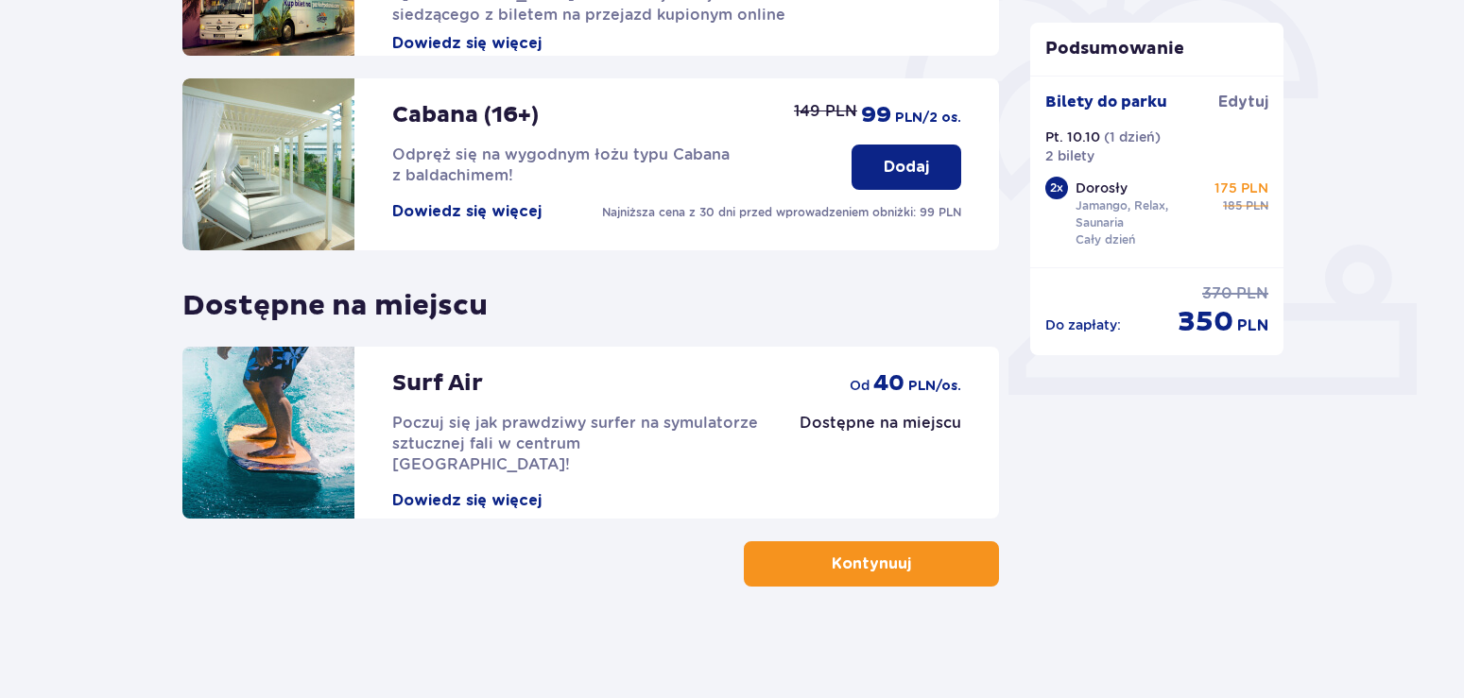
scroll to position [583, 0]
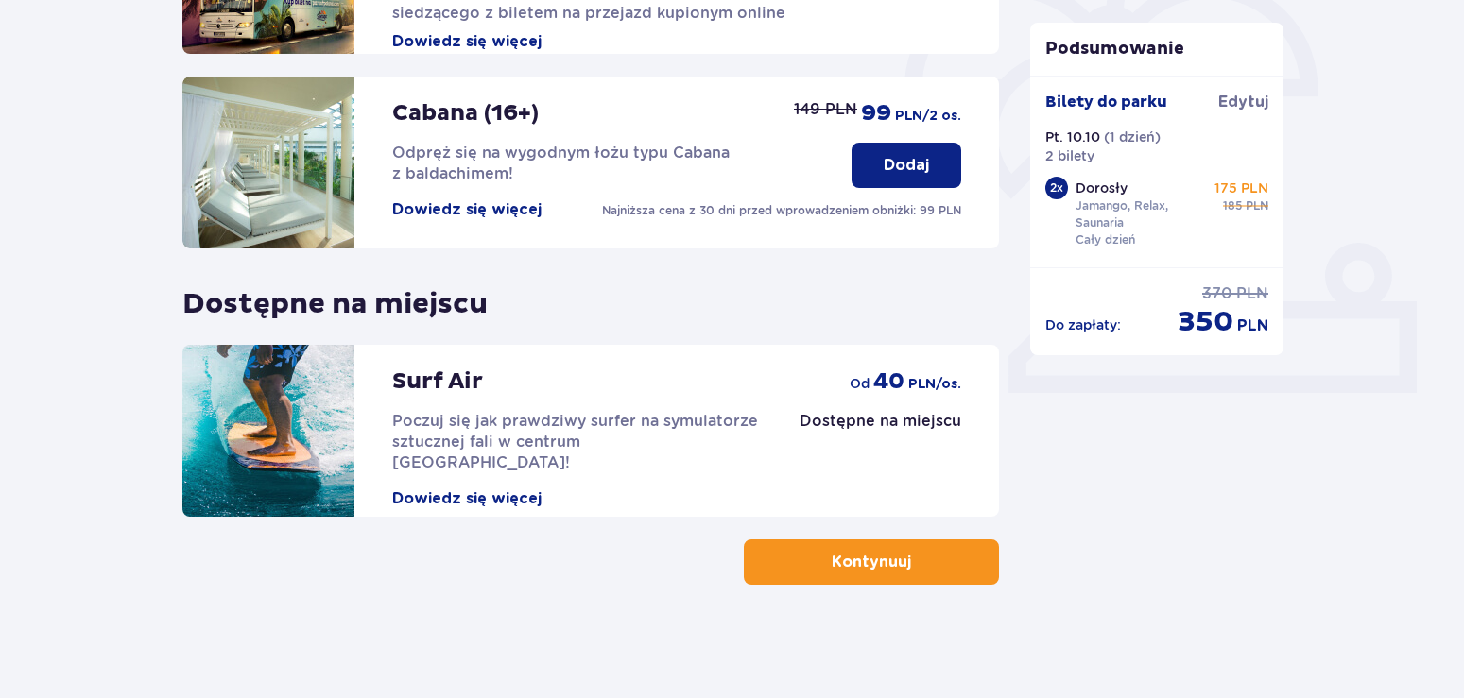
click at [908, 563] on span "button" at bounding box center [914, 562] width 23 height 23
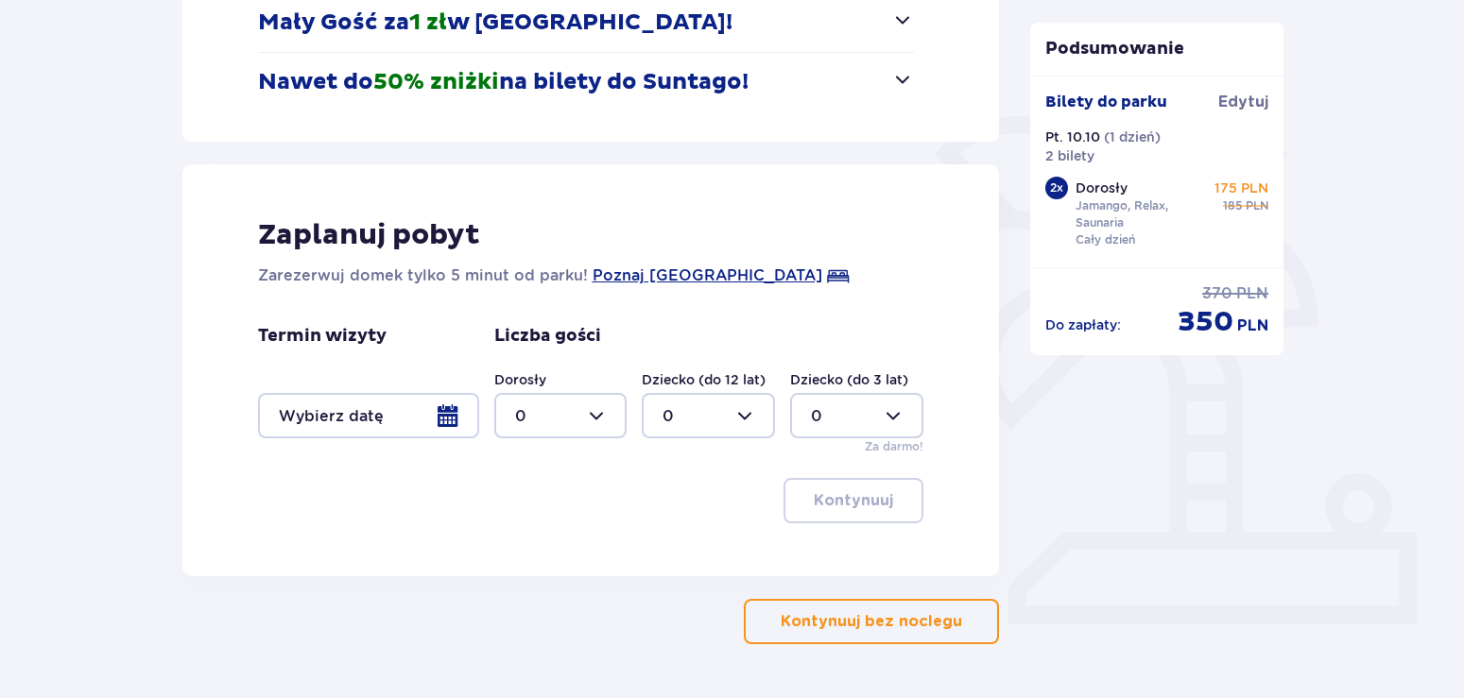
scroll to position [412, 0]
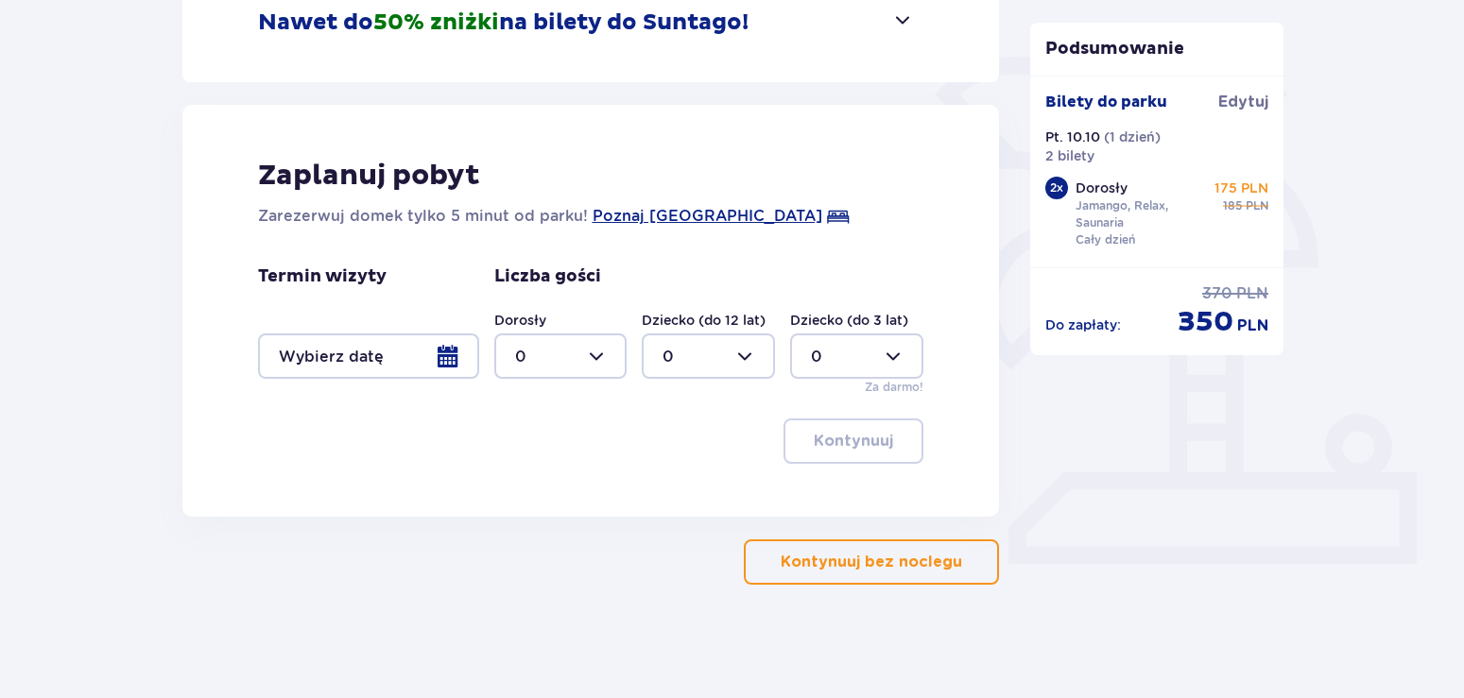
click at [878, 561] on p "Kontynuuj bez noclegu" at bounding box center [871, 562] width 181 height 21
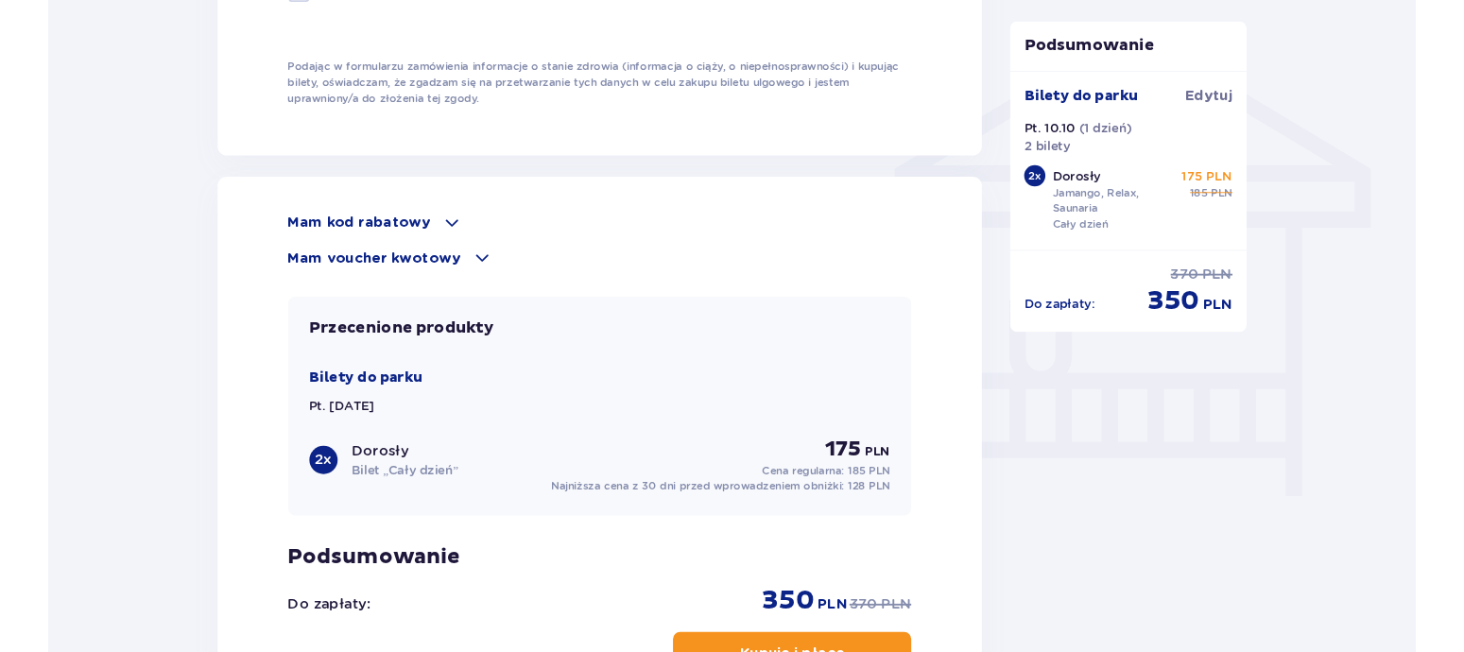
scroll to position [1542, 0]
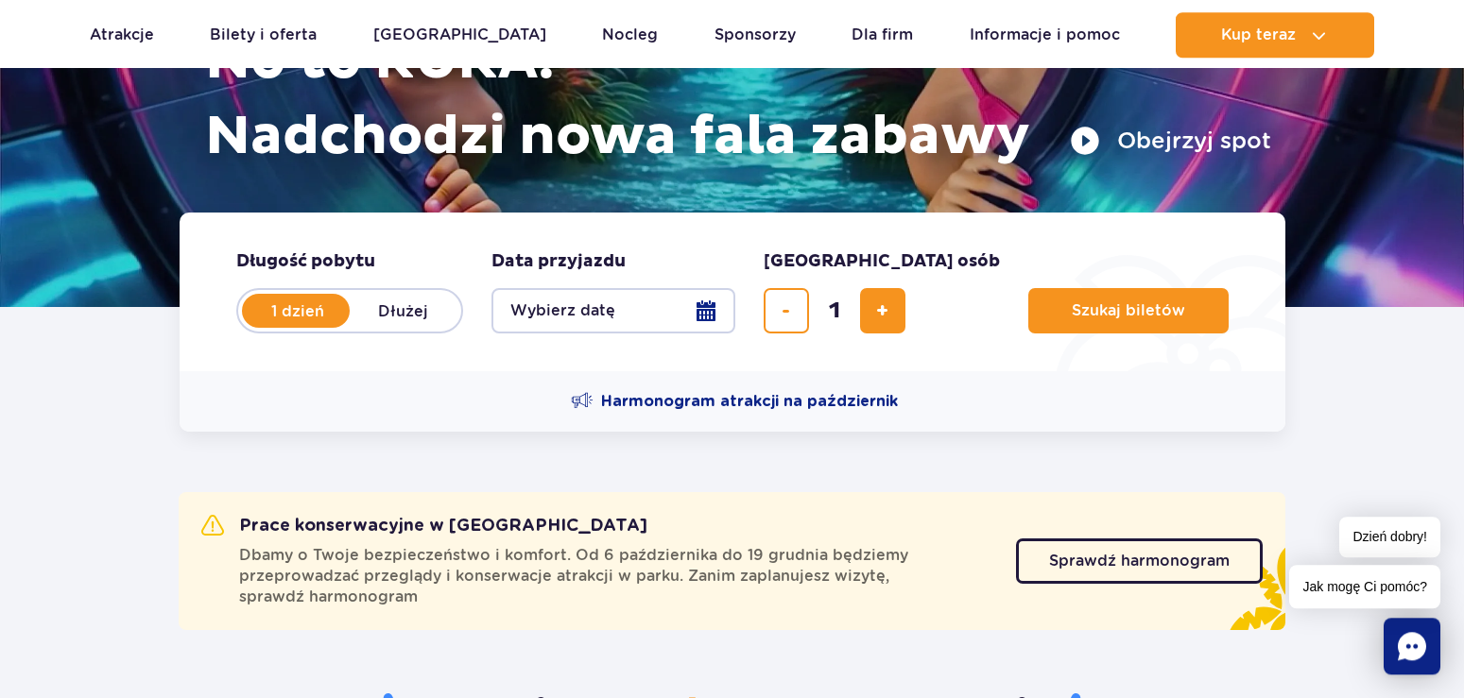
scroll to position [289, 0]
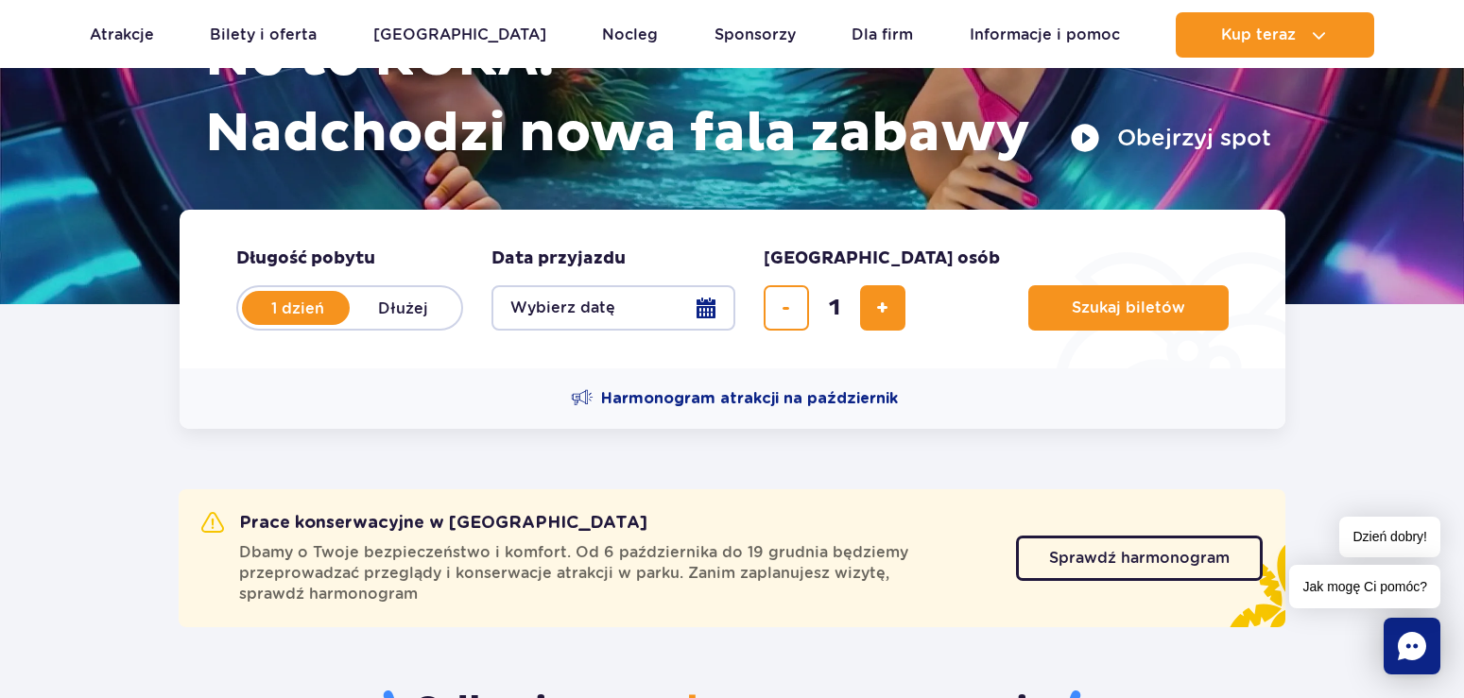
click at [712, 308] on button "Wybierz datę" at bounding box center [613, 307] width 244 height 45
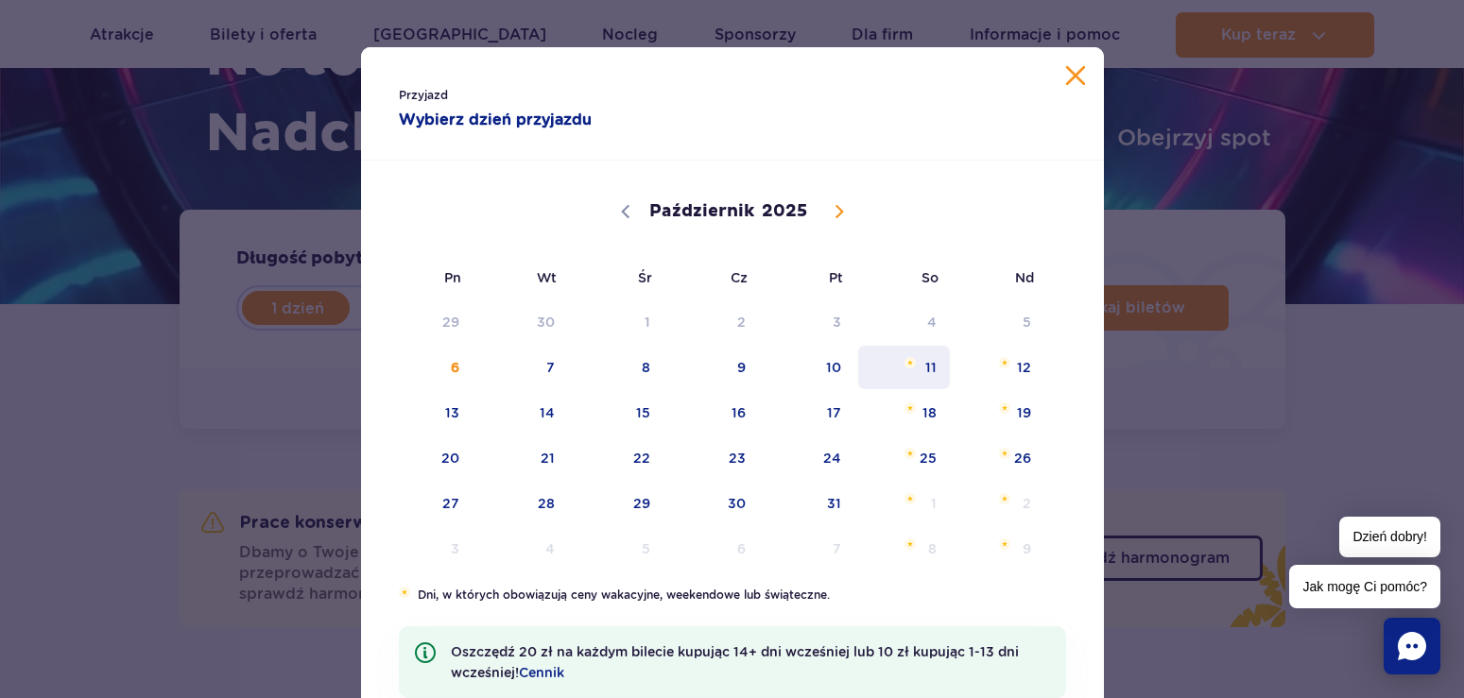
click at [938, 369] on span "11" at bounding box center [903, 367] width 95 height 43
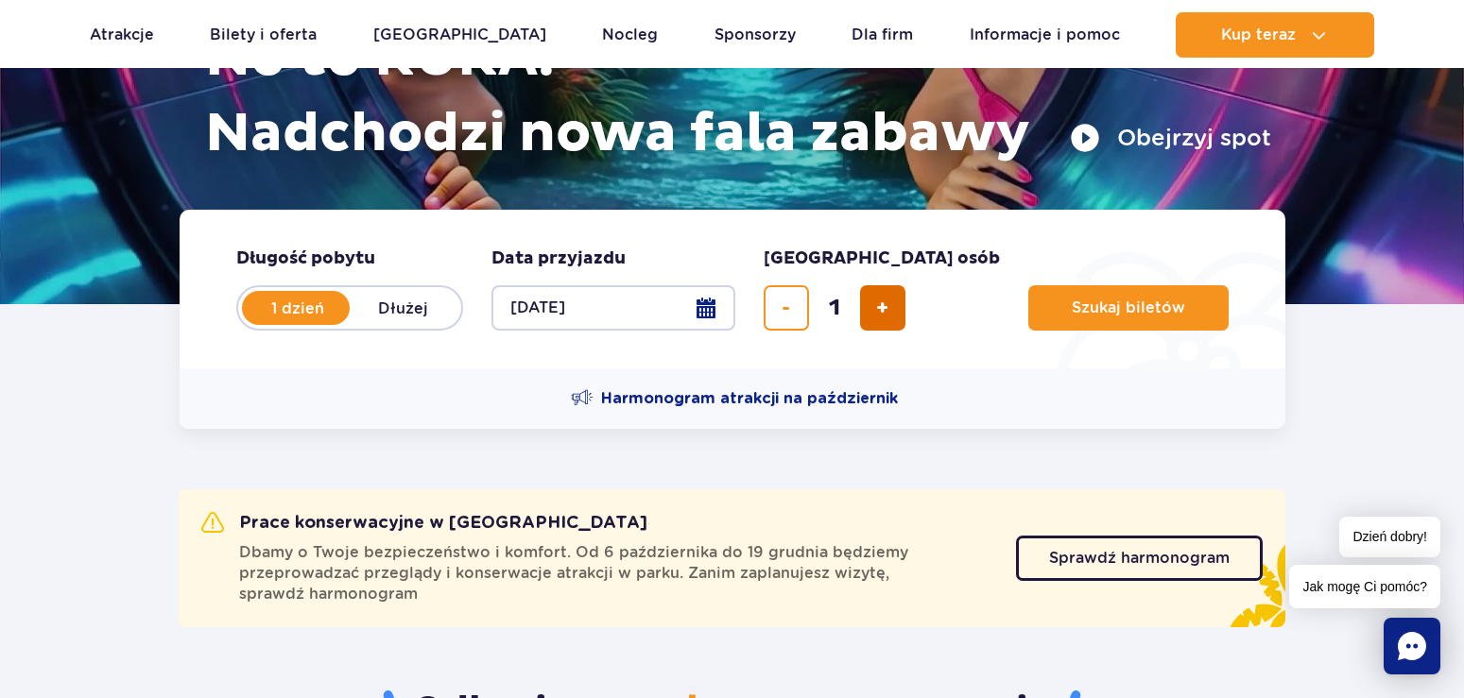
click at [903, 311] on button "dodaj bilet" at bounding box center [882, 307] width 45 height 45
type input "2"
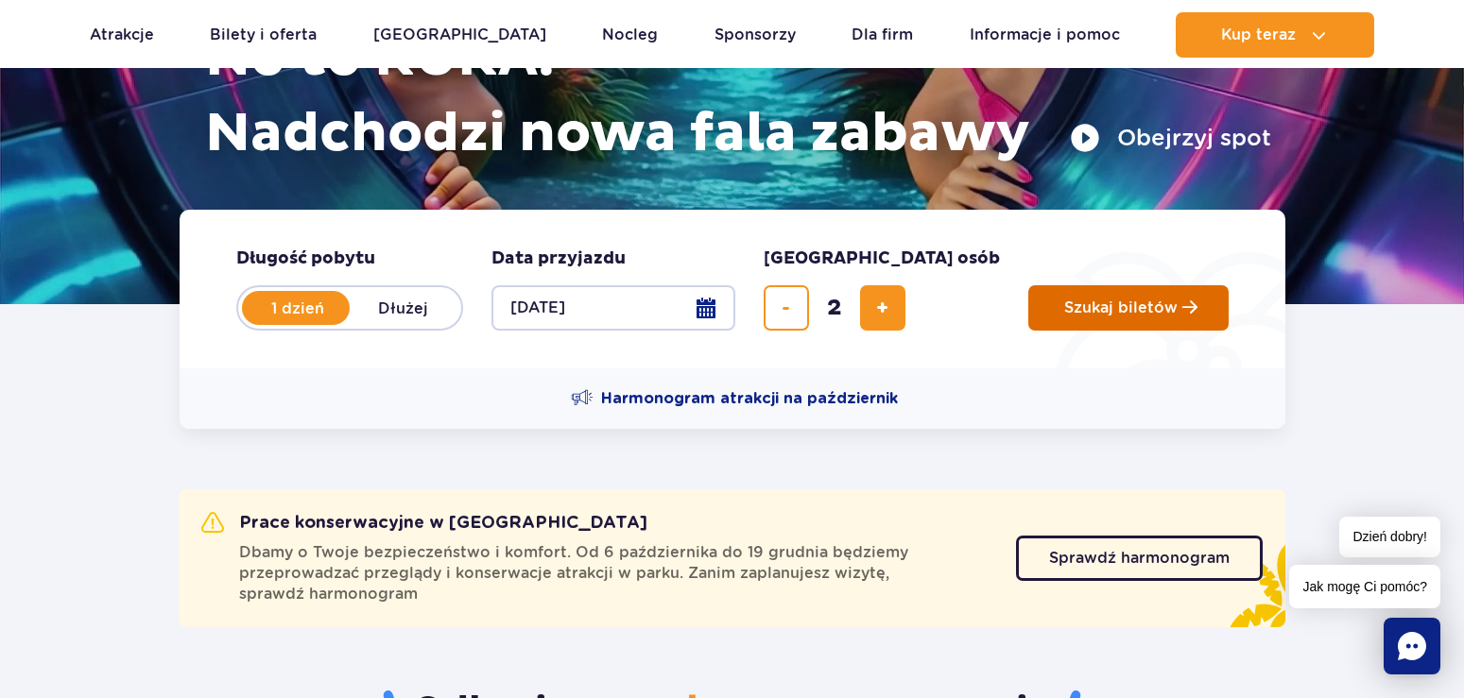
click at [1073, 301] on span "Szukaj biletów" at bounding box center [1120, 308] width 113 height 17
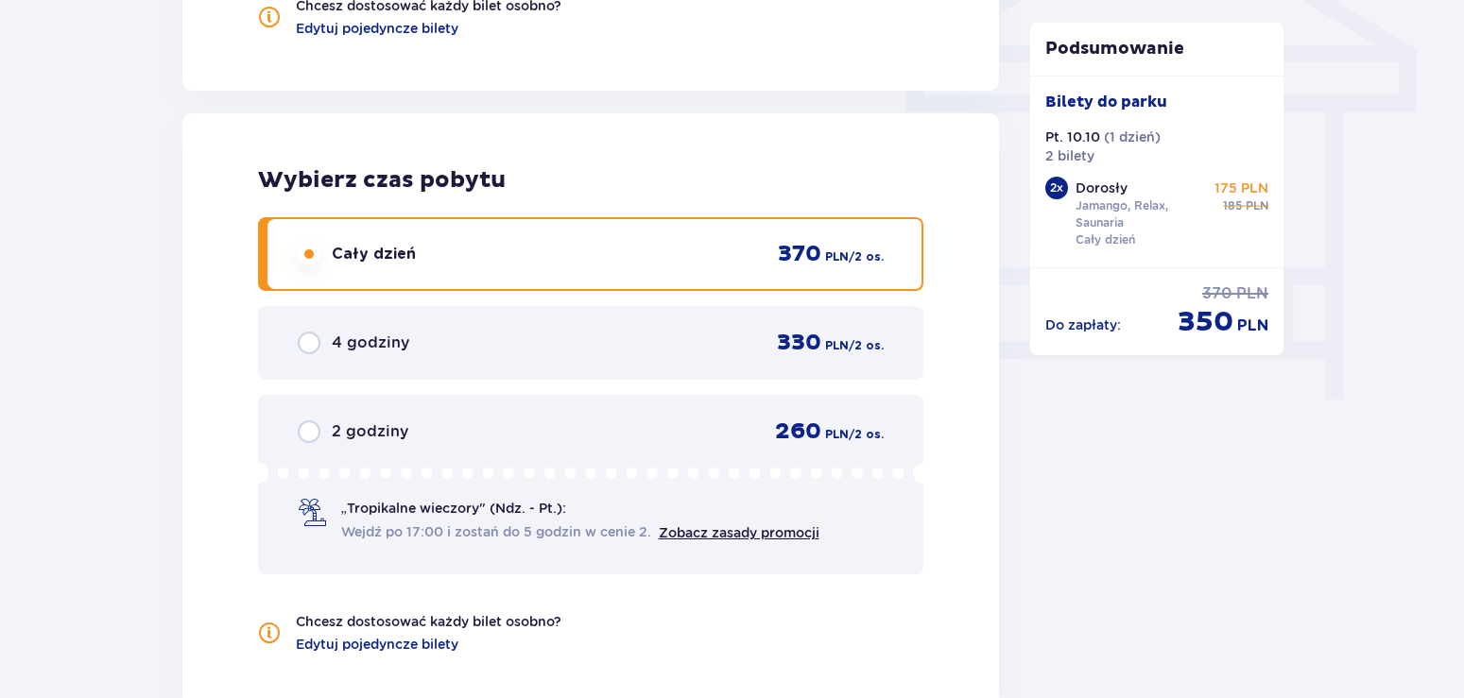
scroll to position [1934, 0]
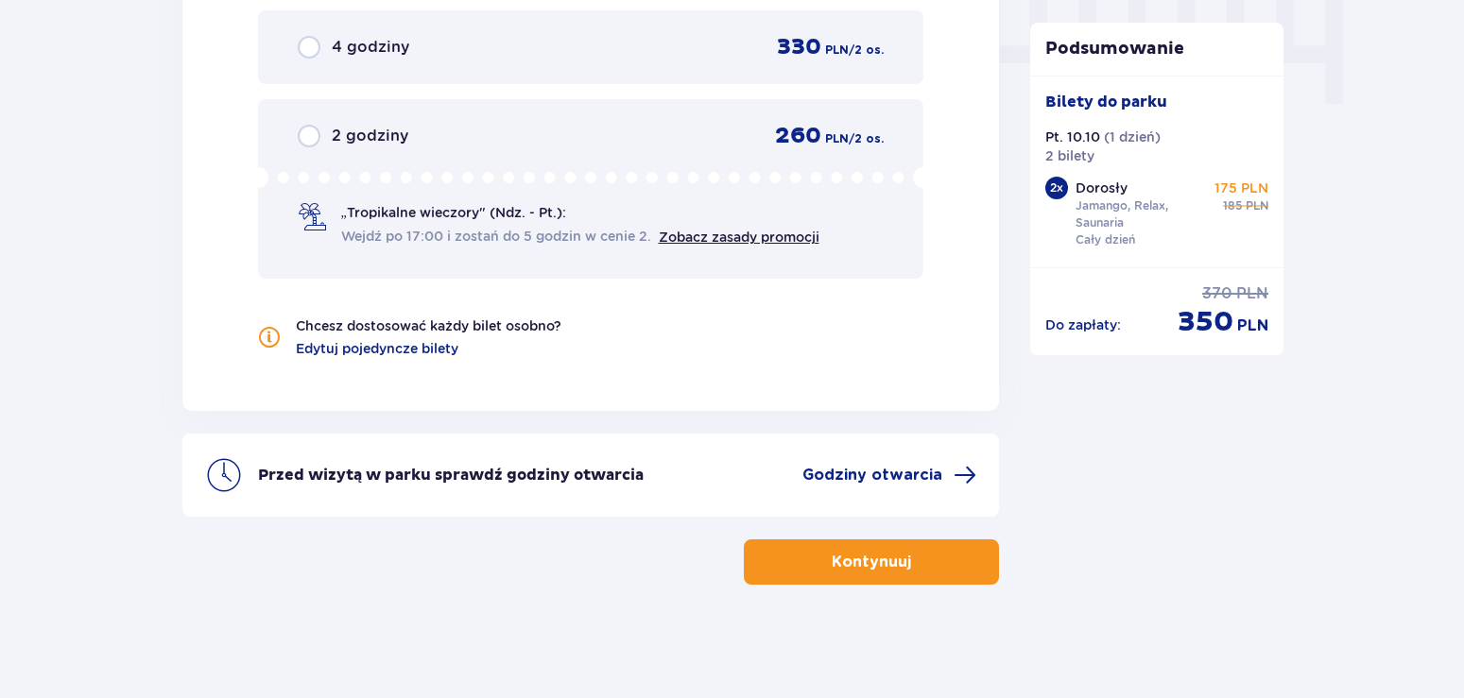
click at [863, 568] on p "Kontynuuj" at bounding box center [871, 562] width 79 height 21
